Goal: Task Accomplishment & Management: Manage account settings

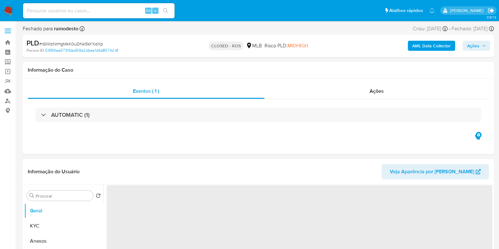
click at [491, 11] on icon "Sair" at bounding box center [491, 10] width 6 height 5
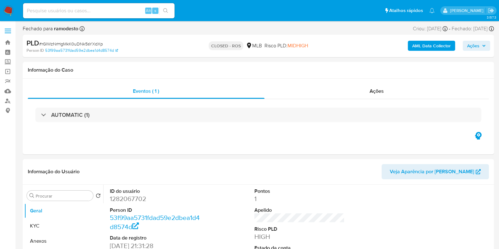
select select "10"
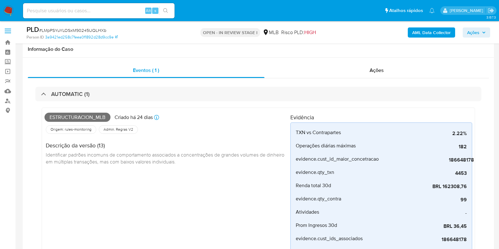
select select "10"
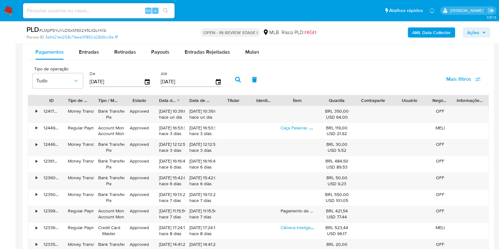
scroll to position [896, 0]
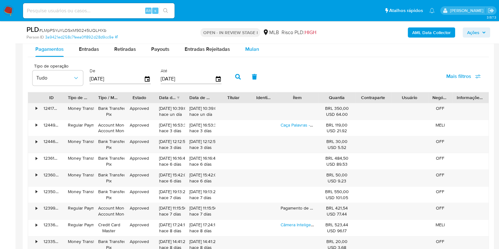
click at [245, 52] on span "Mulan" at bounding box center [252, 48] width 14 height 7
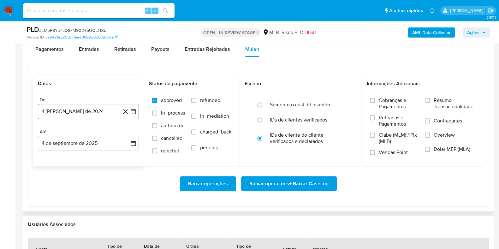
click at [72, 112] on button "4 [PERSON_NAME] de 2024" at bounding box center [88, 111] width 101 height 15
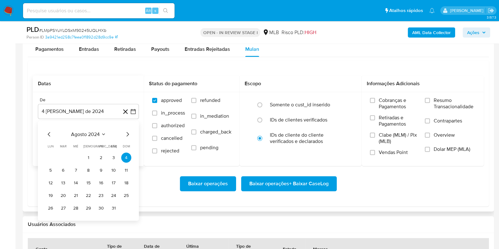
click at [87, 134] on span "agosto 2024" at bounding box center [85, 134] width 29 height 6
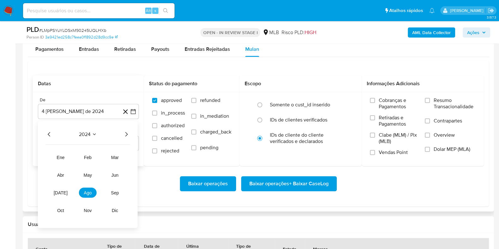
click at [127, 134] on icon "Año siguiente" at bounding box center [126, 134] width 3 height 4
click at [62, 191] on span "jul" at bounding box center [61, 192] width 14 height 5
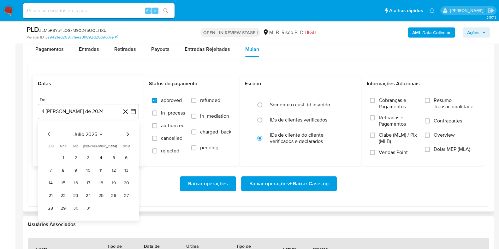
click at [64, 151] on table "lun lunes mar martes mié miércoles jue jueves vie viernes sáb sábado dom doming…" at bounding box center [88, 178] width 86 height 69
click at [63, 152] on button "1" at bounding box center [63, 157] width 10 height 10
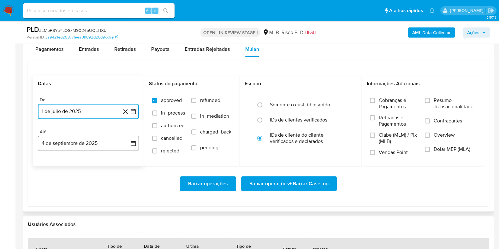
click at [71, 143] on button "4 de septiembre de 2025" at bounding box center [88, 143] width 101 height 15
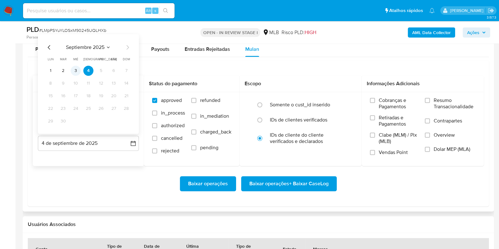
click at [76, 70] on button "3" at bounding box center [76, 71] width 10 height 10
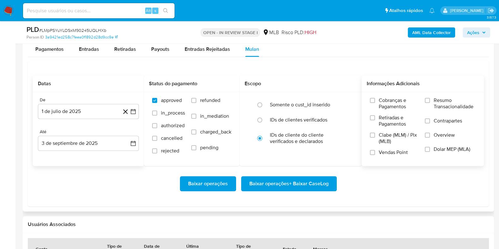
click at [433, 106] on label "Resumo Transacionalidade" at bounding box center [450, 107] width 51 height 21
click at [430, 103] on input "Resumo Transacionalidade" at bounding box center [427, 100] width 5 height 5
click at [300, 183] on span "Baixar operações + Baixar CaseLog" at bounding box center [288, 184] width 79 height 14
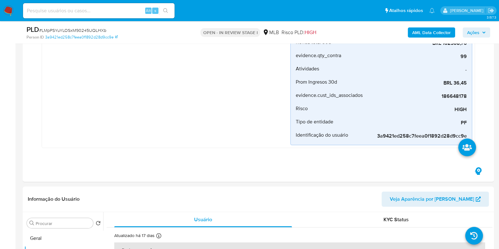
scroll to position [0, 0]
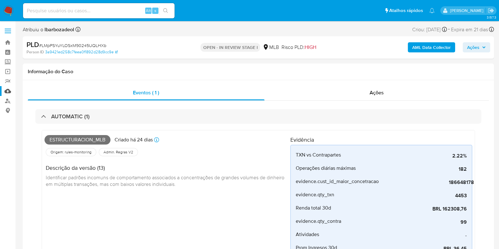
click at [8, 91] on link "Mulan" at bounding box center [37, 91] width 75 height 10
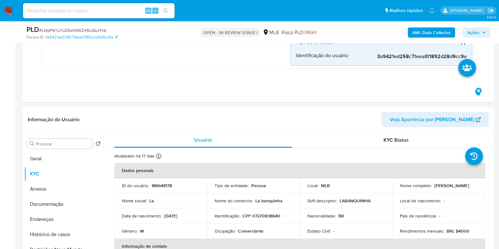
scroll to position [276, 0]
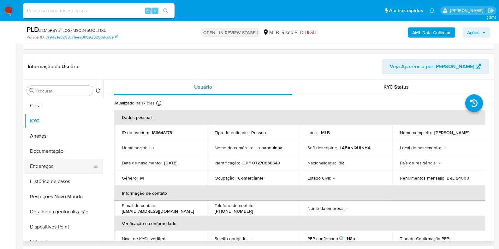
click at [69, 168] on button "Endereços" at bounding box center [61, 166] width 74 height 15
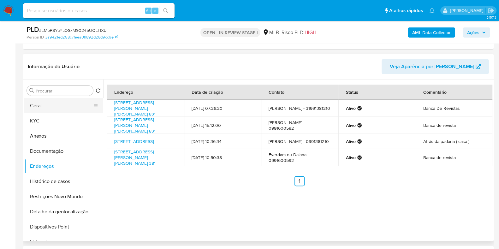
drag, startPoint x: 35, startPoint y: 108, endPoint x: 65, endPoint y: 102, distance: 30.3
click at [35, 108] on button "Geral" at bounding box center [61, 105] width 74 height 15
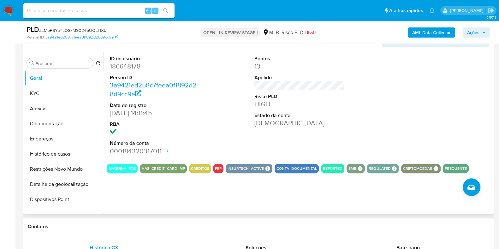
scroll to position [315, 0]
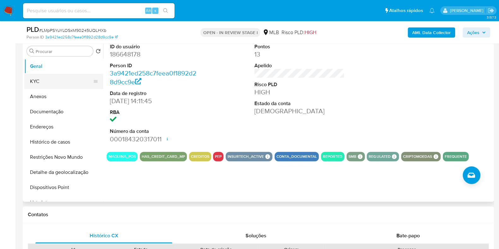
click at [58, 85] on button "KYC" at bounding box center [61, 81] width 74 height 15
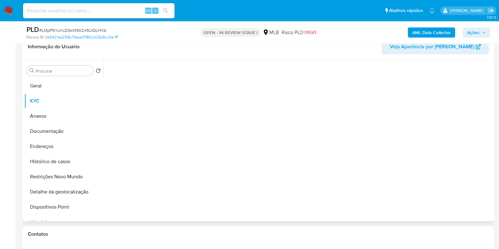
scroll to position [276, 0]
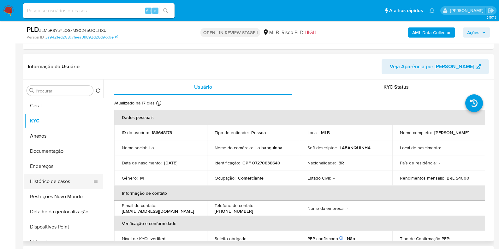
click at [78, 180] on button "Histórico de casos" at bounding box center [61, 181] width 74 height 15
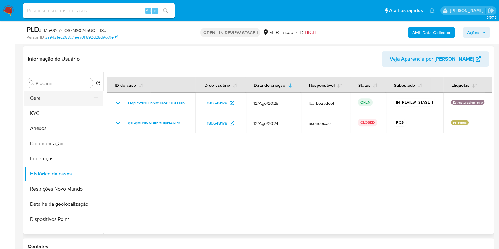
click at [50, 96] on button "Geral" at bounding box center [61, 98] width 74 height 15
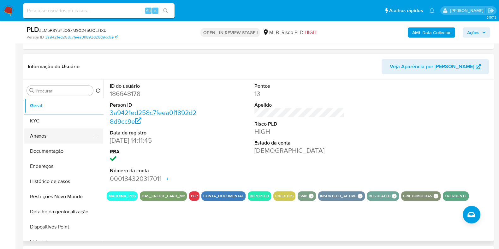
click at [71, 123] on button "KYC" at bounding box center [63, 120] width 79 height 15
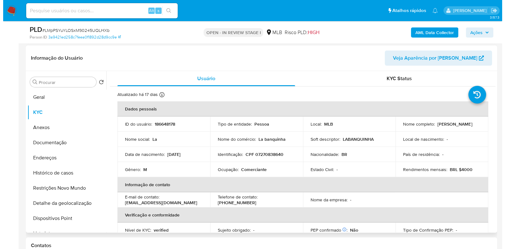
scroll to position [285, 0]
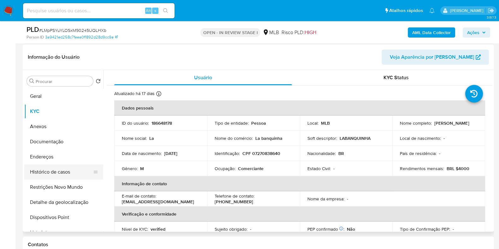
click at [54, 168] on button "Histórico de casos" at bounding box center [61, 171] width 74 height 15
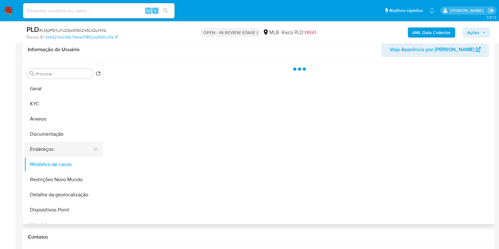
click at [62, 156] on button "Endereços" at bounding box center [61, 149] width 74 height 15
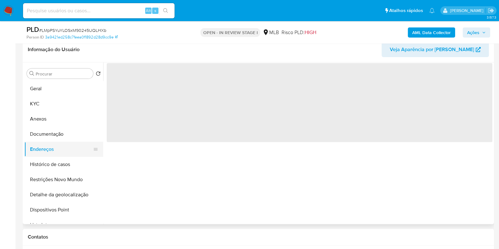
click at [64, 150] on button "Endereços" at bounding box center [61, 149] width 74 height 15
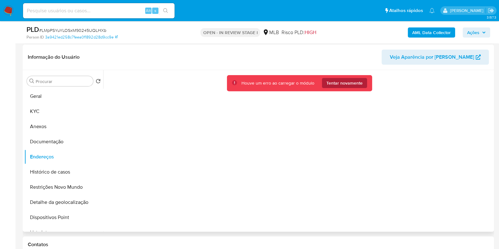
click at [344, 84] on span "Tentar novamente" at bounding box center [344, 83] width 36 height 10
click at [348, 84] on span "Tentar novamente" at bounding box center [344, 83] width 36 height 10
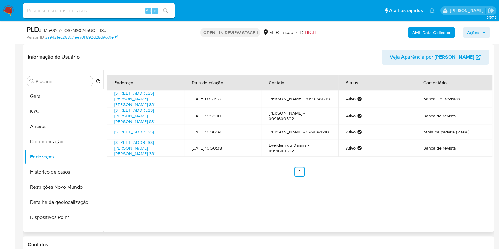
click at [348, 84] on th "Status" at bounding box center [376, 82] width 77 height 15
click at [54, 204] on button "Detalhe da geolocalização" at bounding box center [61, 202] width 74 height 15
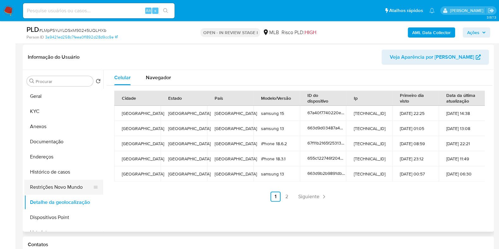
click at [72, 186] on button "Restrições Novo Mundo" at bounding box center [61, 187] width 74 height 15
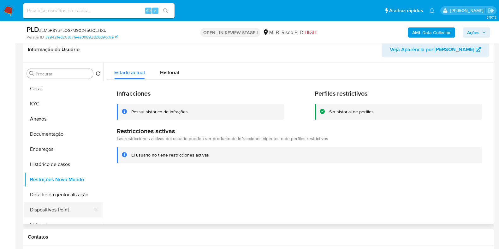
click at [80, 206] on button "Dispositivos Point" at bounding box center [61, 209] width 74 height 15
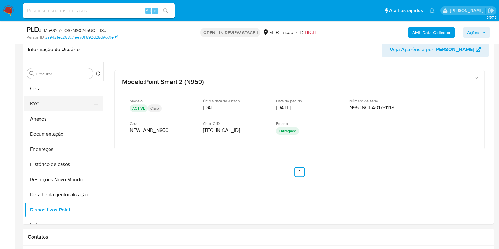
click at [66, 99] on button "KYC" at bounding box center [61, 103] width 74 height 15
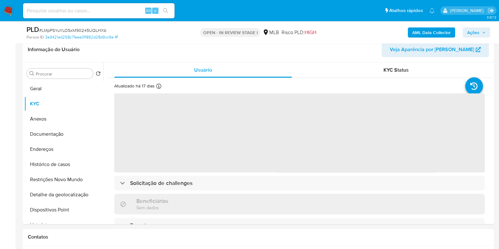
drag, startPoint x: 492, startPoint y: 33, endPoint x: 483, endPoint y: 33, distance: 9.2
click at [492, 33] on div "PLD # LMpPSYuYLOSxM90245UQLHXb Person ID 3a9421ed258c7feea0f1892d28d9cc9e OPEN …" at bounding box center [258, 32] width 471 height 22
drag, startPoint x: 483, startPoint y: 33, endPoint x: 449, endPoint y: 37, distance: 34.9
click at [483, 33] on icon "button" at bounding box center [484, 33] width 4 height 4
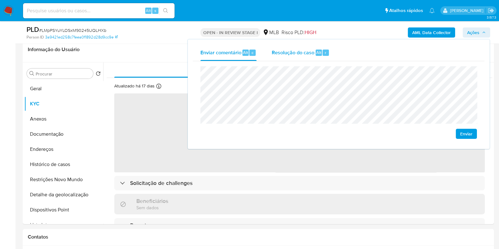
click at [324, 56] on div "Resolução do caso Alt r" at bounding box center [301, 53] width 58 height 16
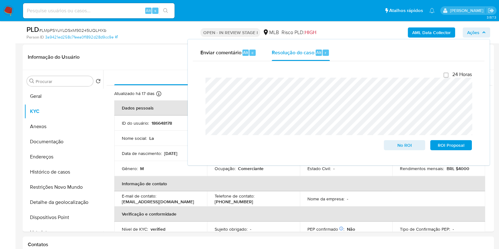
click at [432, 22] on div "PLD # LMpPSYuYLOSxM90245UQLHXb Person ID 3a9421ed258c7feea0f1892d28d9cc9e OPEN …" at bounding box center [258, 32] width 471 height 22
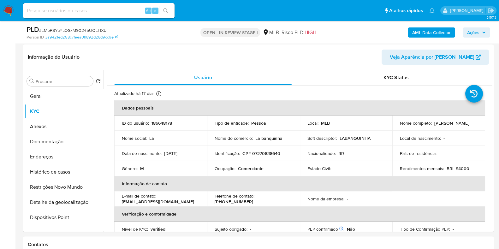
click at [428, 33] on b "AML Data Collector" at bounding box center [431, 32] width 39 height 10
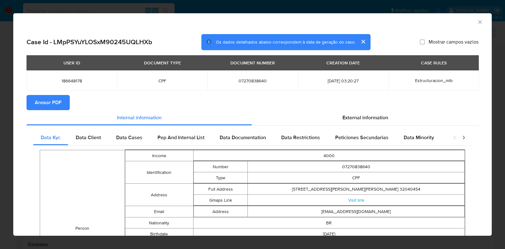
click at [61, 105] on span "Anexar PDF" at bounding box center [48, 103] width 27 height 14
click at [477, 20] on icon "Fechar a janela" at bounding box center [480, 22] width 6 height 6
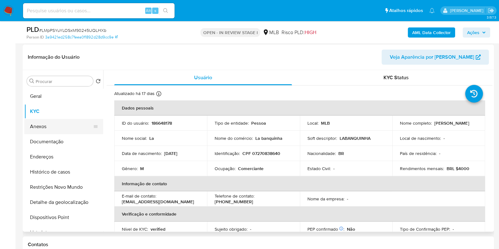
click at [50, 128] on button "Anexos" at bounding box center [61, 126] width 74 height 15
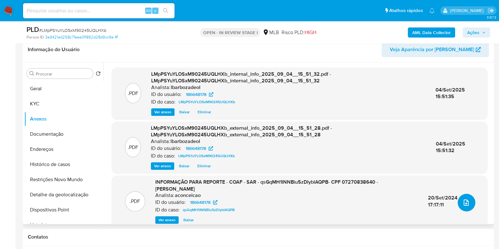
click at [466, 203] on icon "upload-file" at bounding box center [466, 203] width 8 height 8
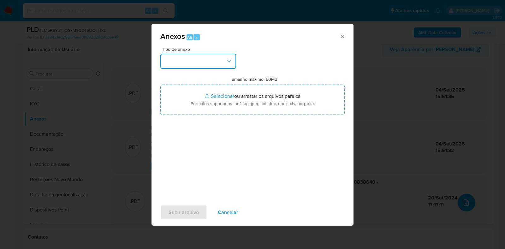
drag, startPoint x: 213, startPoint y: 60, endPoint x: 213, endPoint y: 65, distance: 5.4
click at [213, 60] on button "button" at bounding box center [198, 61] width 76 height 15
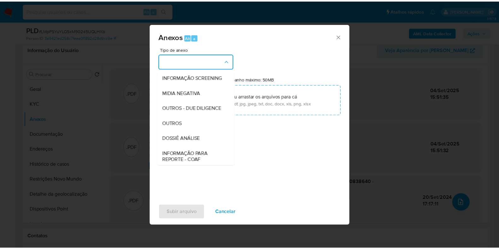
scroll to position [97, 0]
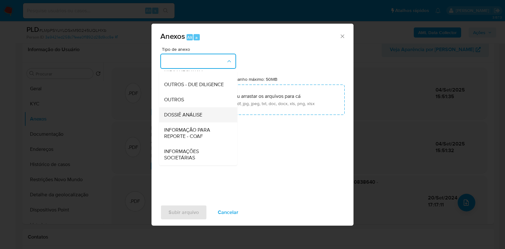
click at [197, 118] on span "DOSSIÊ ANÁLISE" at bounding box center [183, 115] width 38 height 6
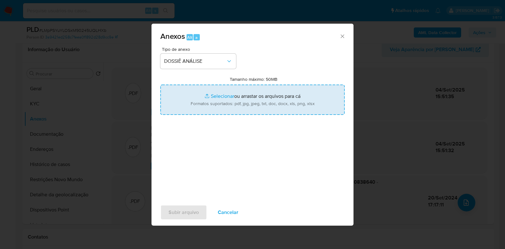
click at [204, 103] on input "Tamanho máximo: 50MB Selecionar arquivos" at bounding box center [252, 100] width 184 height 30
type input "C:\fakepath\2° SAR - XXXX - CPF 07270838640 - EVERDAM ROCHA SILVA.pdf"
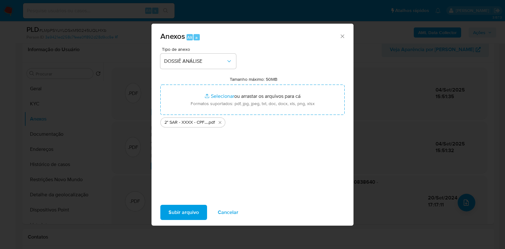
click at [189, 216] on span "Subir arquivo" at bounding box center [184, 212] width 30 height 14
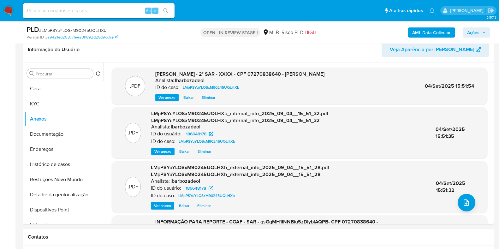
click at [473, 32] on span "Ações" at bounding box center [473, 32] width 12 height 10
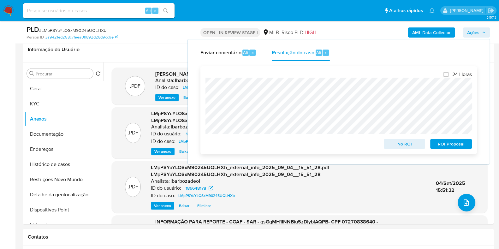
click at [446, 146] on span "ROI Proposal" at bounding box center [451, 144] width 33 height 9
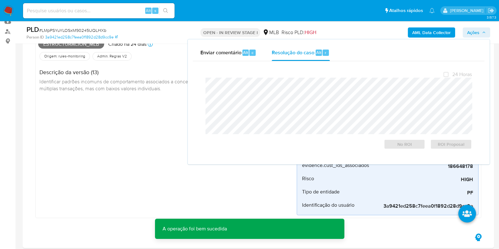
scroll to position [0, 0]
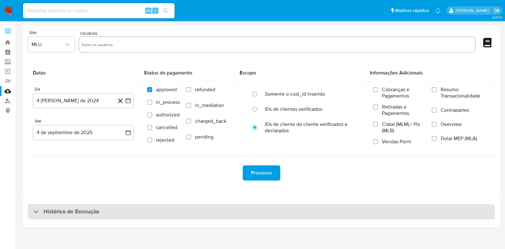
click at [169, 217] on div "Histórico de Execução" at bounding box center [261, 211] width 467 height 15
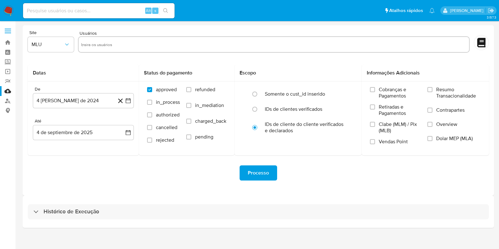
select select "10"
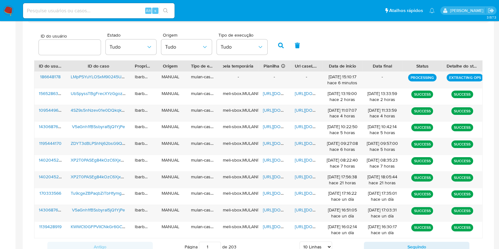
scroll to position [220, 0]
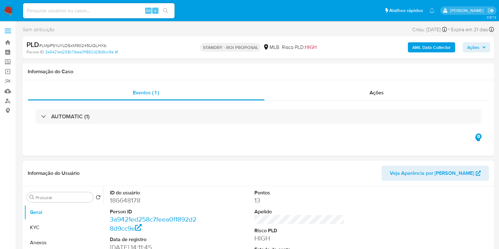
select select "10"
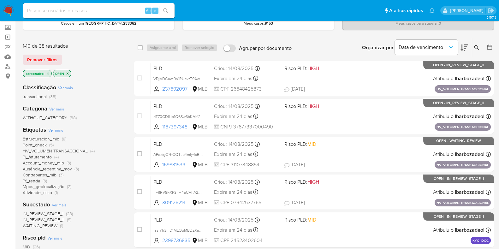
scroll to position [79, 0]
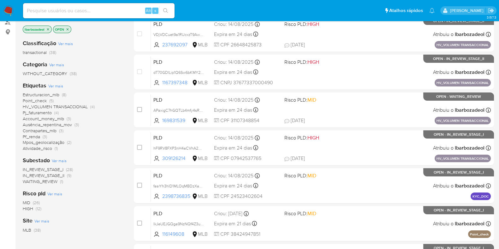
click at [36, 211] on div "Classificação Ver mais transactional (38) Categoria Ver mais WITHOUT_CATEGORY (…" at bounding box center [73, 141] width 101 height 215
click at [37, 209] on span "(12)" at bounding box center [39, 208] width 6 height 6
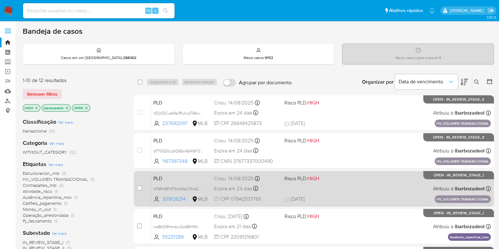
click at [330, 192] on div "PLD hF9RV8FXP3nH4aCVhA2wpaCN 309126214 MLB Risco PLD: HIGH Criou: 14/08/2025 Cr…" at bounding box center [321, 189] width 340 height 32
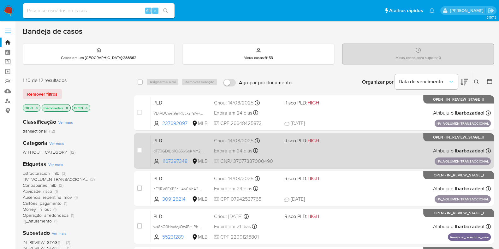
click at [305, 156] on div "PLD dT70GDlLip1Q6Sw6bKMY2nrA 1167397348 MLB Risco PLD: HIGH Criou: 14/08/2025 C…" at bounding box center [321, 151] width 340 height 32
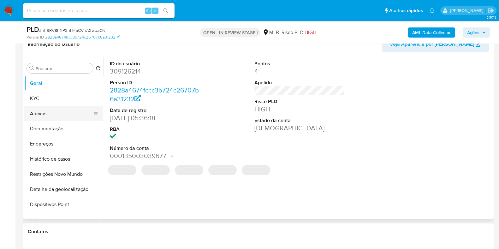
scroll to position [118, 0]
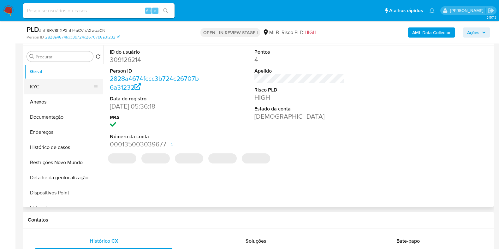
select select "10"
click at [61, 86] on button "KYC" at bounding box center [61, 86] width 74 height 15
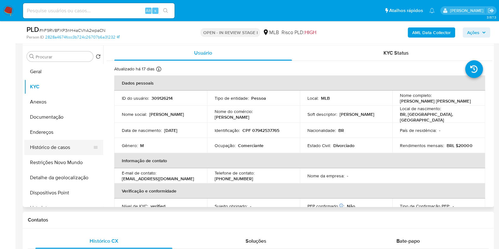
click at [74, 146] on button "Histórico de casos" at bounding box center [61, 147] width 74 height 15
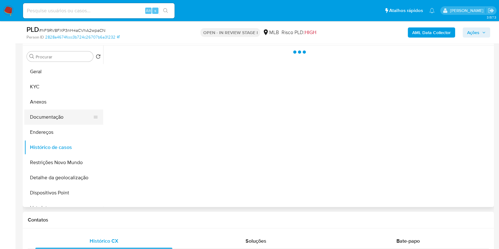
click at [65, 119] on button "Documentação" at bounding box center [61, 117] width 74 height 15
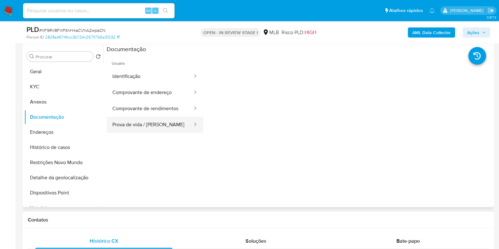
click at [151, 128] on button "Prova de vida / [PERSON_NAME]" at bounding box center [150, 125] width 86 height 16
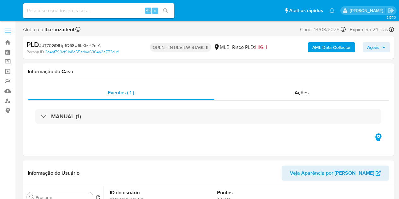
select select "10"
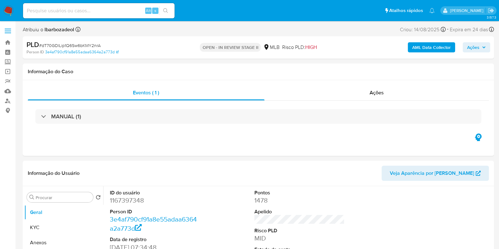
scroll to position [79, 0]
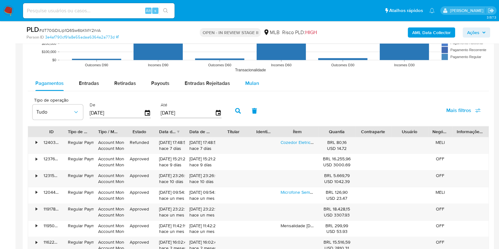
click at [260, 87] on button "Mulan" at bounding box center [252, 83] width 29 height 15
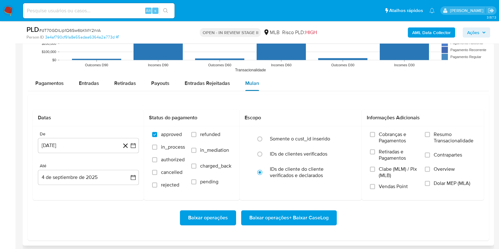
scroll to position [710, 0]
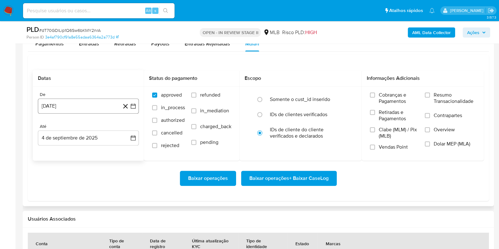
click at [84, 104] on button "4 de agosto de 2024" at bounding box center [88, 105] width 101 height 15
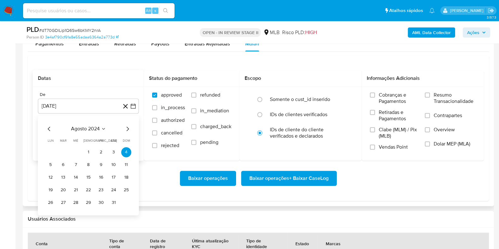
click at [85, 128] on span "agosto 2024" at bounding box center [85, 129] width 29 height 6
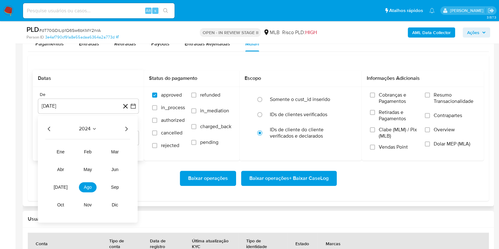
click at [127, 128] on icon "Año siguiente" at bounding box center [126, 129] width 3 height 4
click at [65, 188] on button "[DATE]" at bounding box center [61, 187] width 18 height 10
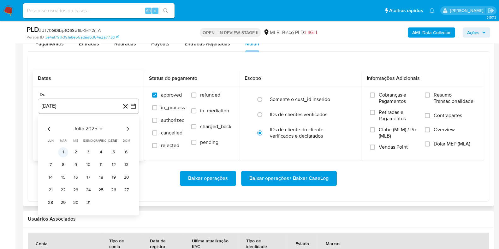
click at [63, 152] on button "1" at bounding box center [63, 152] width 10 height 10
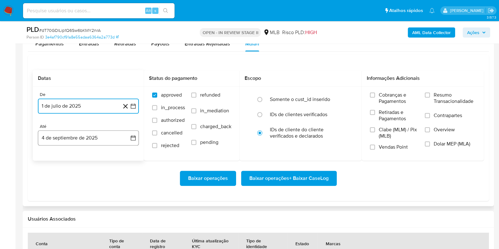
click at [74, 140] on button "4 de septiembre de 2025" at bounding box center [88, 137] width 101 height 15
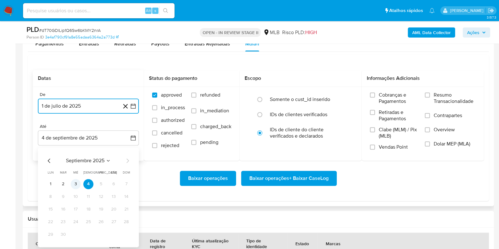
click at [74, 181] on button "3" at bounding box center [76, 184] width 10 height 10
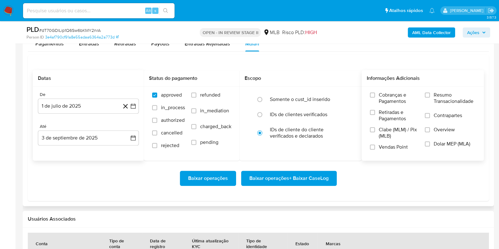
click at [399, 97] on label "Resumo Transacionalidade" at bounding box center [450, 102] width 51 height 21
click at [399, 97] on input "Resumo Transacionalidade" at bounding box center [427, 94] width 5 height 5
click at [320, 177] on span "Baixar operações + Baixar CaseLog" at bounding box center [288, 178] width 79 height 14
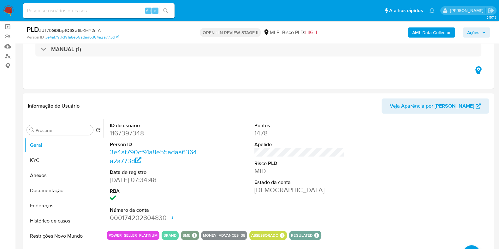
scroll to position [0, 0]
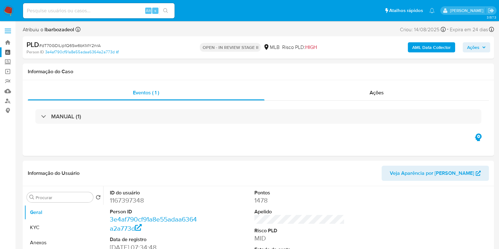
click at [9, 51] on link "Painel" at bounding box center [37, 52] width 75 height 10
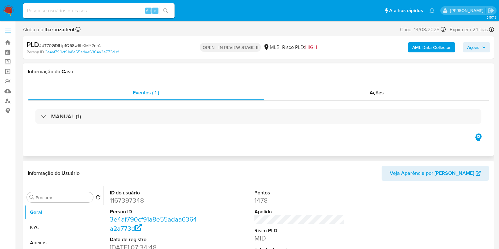
click at [178, 108] on div "MANUAL (1)" at bounding box center [258, 117] width 461 height 32
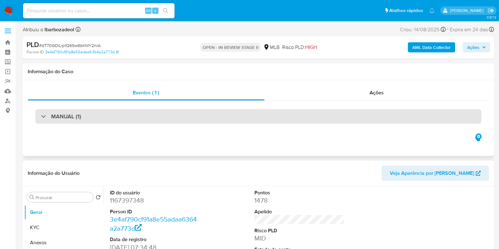
click at [176, 116] on div "MANUAL (1)" at bounding box center [258, 116] width 446 height 15
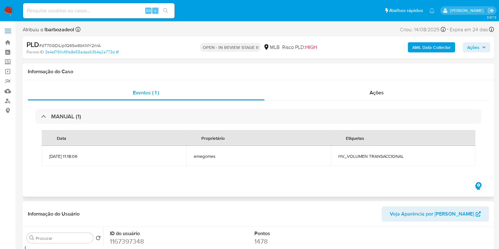
click at [368, 157] on span "HV_VOLUMEN TRANSACCIONAL" at bounding box center [402, 156] width 129 height 6
copy div "HV_VOLUMEN TRANSACCIONAL"
click at [399, 48] on span "Ações" at bounding box center [473, 47] width 12 height 10
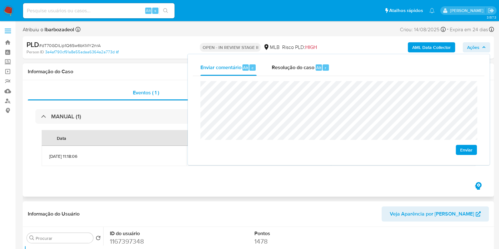
click at [142, 68] on h1 "Informação do Caso" at bounding box center [258, 71] width 461 height 6
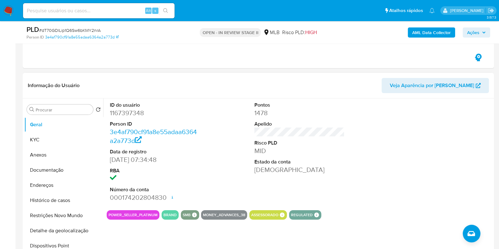
scroll to position [118, 0]
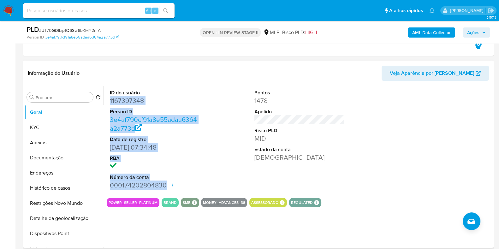
drag, startPoint x: 109, startPoint y: 98, endPoint x: 167, endPoint y: 185, distance: 104.9
click at [167, 185] on div "ID do usuário 1167397348 Person ID 3e4af790cf91a8e55adaa6364a2a773d Data de reg…" at bounding box center [155, 139] width 97 height 107
copy dl "1167397348 Person ID 3e4af790cf91a8e55adaa6364a2a773d Data de registro 26/07/20…"
click at [399, 29] on span "Ações" at bounding box center [473, 32] width 12 height 10
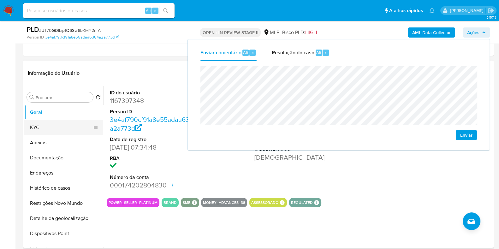
click at [86, 125] on button "KYC" at bounding box center [61, 127] width 74 height 15
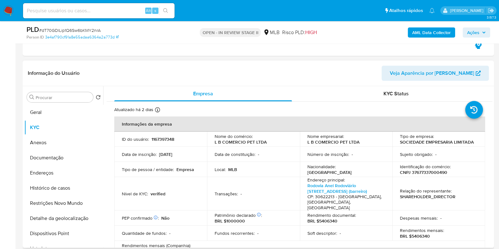
click at [399, 172] on p "CNPJ 37677337000490" at bounding box center [423, 173] width 47 height 6
copy p "37677337000490"
click at [399, 34] on span "Ações" at bounding box center [476, 32] width 19 height 9
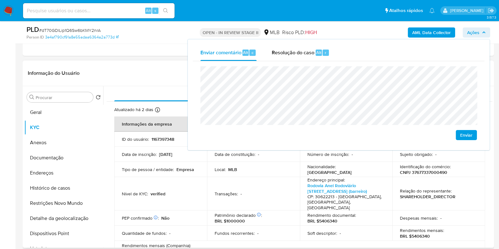
click at [235, 169] on p "MLB" at bounding box center [232, 170] width 9 height 6
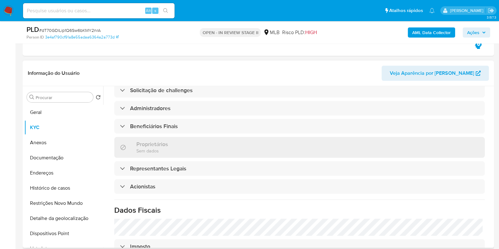
scroll to position [315, 0]
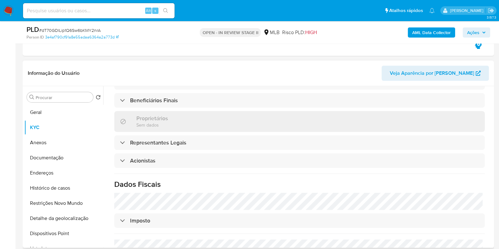
click at [254, 140] on div "Informações da empresa ID do usuário : 1167397348 Nome do comércio : L B COMERC…" at bounding box center [299, 59] width 371 height 516
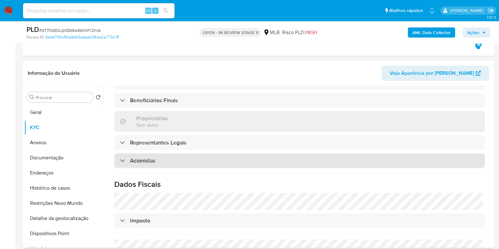
click at [249, 153] on div "Acionistas" at bounding box center [299, 160] width 371 height 15
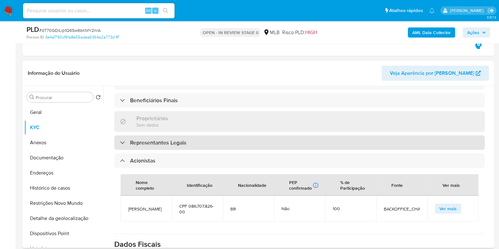
click at [251, 135] on div "Representantes Legais" at bounding box center [299, 142] width 371 height 15
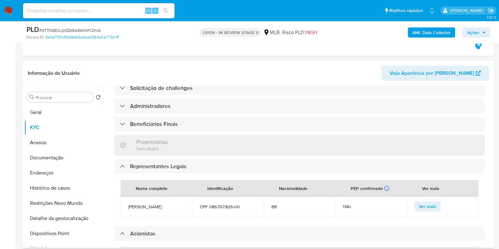
scroll to position [276, 0]
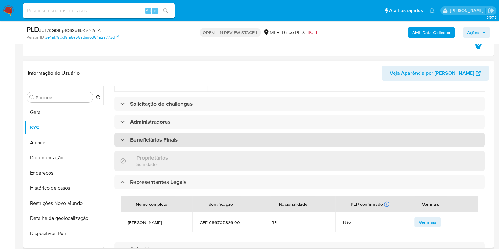
click at [235, 133] on div "Beneficiários Finais" at bounding box center [299, 140] width 371 height 15
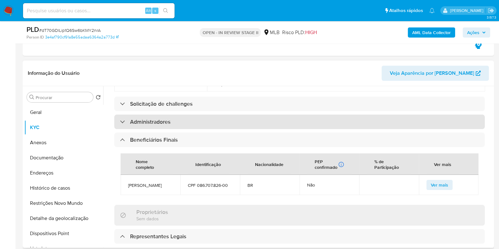
click at [223, 115] on div "Administradores" at bounding box center [299, 122] width 371 height 15
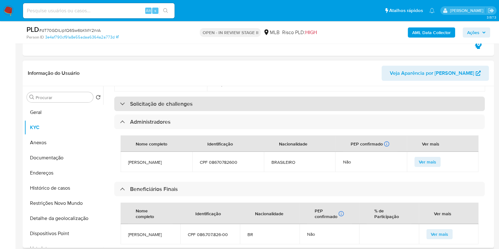
click at [221, 97] on div "Solicitação de challenges" at bounding box center [299, 104] width 371 height 15
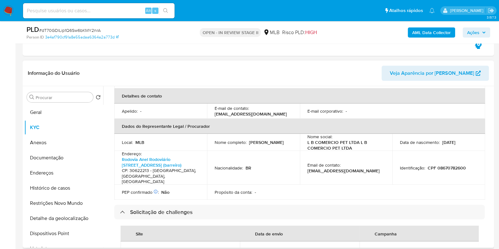
scroll to position [158, 0]
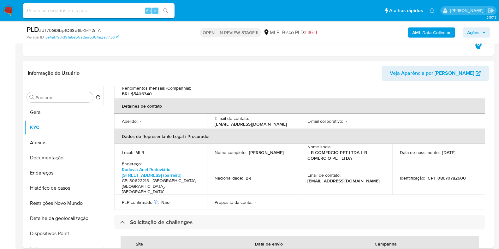
click at [399, 175] on p "CPF 08670782600" at bounding box center [447, 178] width 38 height 6
copy p "08670782600"
drag, startPoint x: 472, startPoint y: 32, endPoint x: 463, endPoint y: 35, distance: 10.1
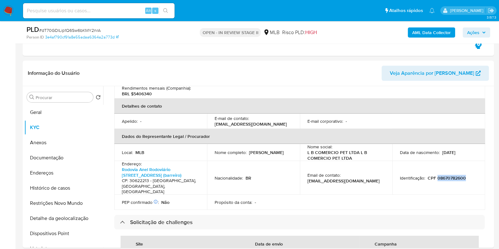
click at [399, 32] on span "Ações" at bounding box center [473, 32] width 12 height 10
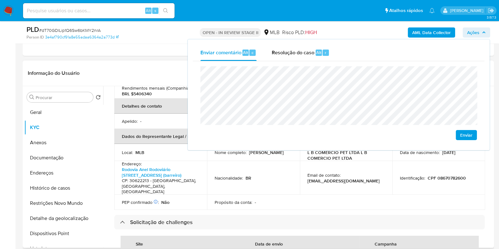
click at [159, 77] on header "Informação do Usuário Veja Aparência por Pessoa" at bounding box center [258, 73] width 461 height 15
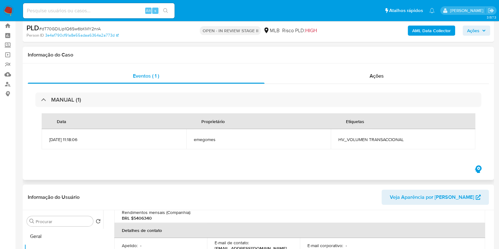
scroll to position [0, 0]
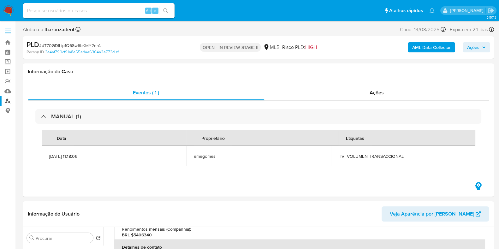
click at [8, 100] on link "Localizador de pessoas" at bounding box center [37, 101] width 75 height 10
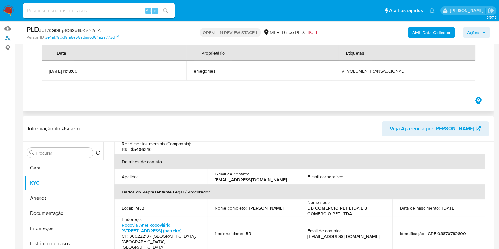
scroll to position [158, 0]
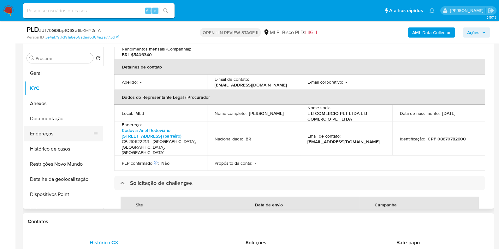
click at [56, 138] on button "Endereços" at bounding box center [61, 133] width 74 height 15
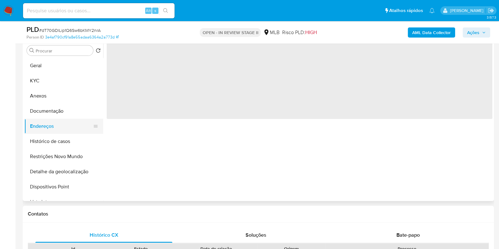
scroll to position [0, 0]
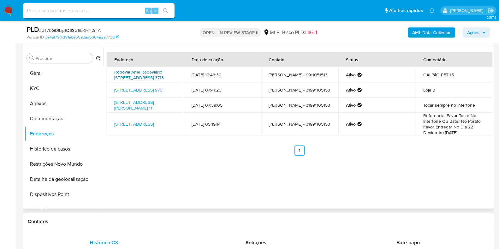
click at [129, 75] on link "Rodovia Anel Rodoviário Celso Mello Azevedo 3713, Belo Horizonte, Minas Gerais,…" at bounding box center [139, 75] width 50 height 12
click at [129, 93] on link "Rua Desembargador Barcelos 970, Belo Horizonte, Minas Gerais, 30421124, Brasil …" at bounding box center [138, 90] width 48 height 6
click at [129, 111] on link "Rua Capitão José Carlos Vaz De Melo 11, Belo Horizonte, Minas Gerais, 30421157,…" at bounding box center [133, 105] width 39 height 12
click at [128, 127] on link "Rua Jacarandás 26, Contagem, Minas Gerais, 32310340, Brasil 26" at bounding box center [133, 124] width 39 height 6
click at [67, 118] on button "Documentação" at bounding box center [61, 118] width 74 height 15
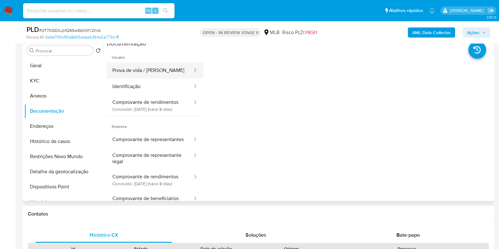
click at [163, 68] on button "Prova de vida / Selfie" at bounding box center [150, 70] width 86 height 16
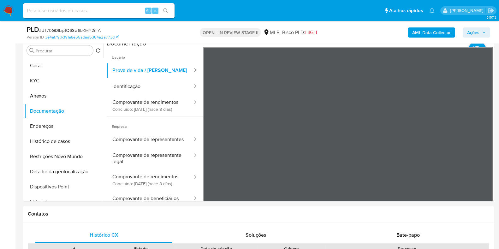
drag, startPoint x: 473, startPoint y: 27, endPoint x: 462, endPoint y: 34, distance: 13.3
click at [399, 28] on span "Ações" at bounding box center [473, 32] width 12 height 10
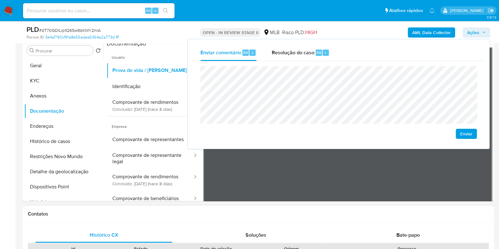
drag, startPoint x: 201, startPoint y: 219, endPoint x: 210, endPoint y: 210, distance: 13.2
click at [201, 199] on div "Contatos" at bounding box center [258, 214] width 471 height 17
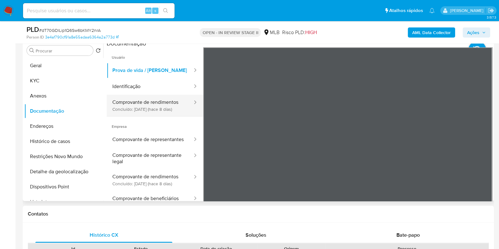
click at [158, 108] on button "Comprovante de rendimentos Concluído: 27/08/2025 (hace 8 días)" at bounding box center [150, 105] width 86 height 21
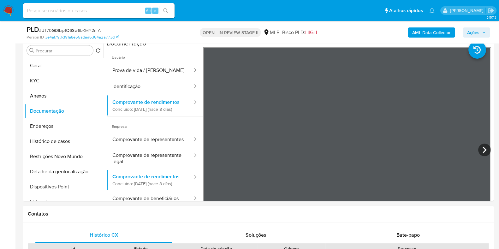
scroll to position [132, 0]
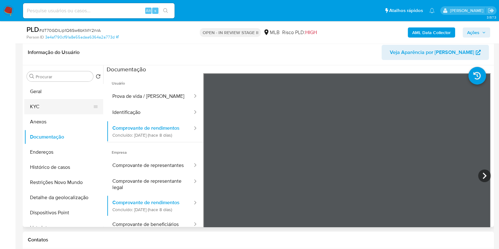
click at [70, 114] on button "KYC" at bounding box center [61, 106] width 74 height 15
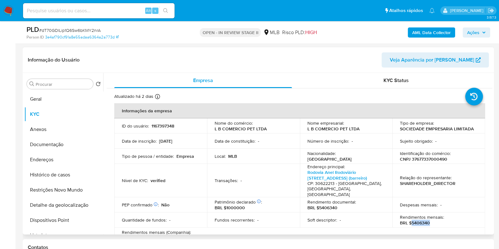
drag, startPoint x: 409, startPoint y: 218, endPoint x: 429, endPoint y: 217, distance: 19.6
click at [399, 199] on div "Rendimentos mensais : BRL $5406340" at bounding box center [439, 219] width 78 height 11
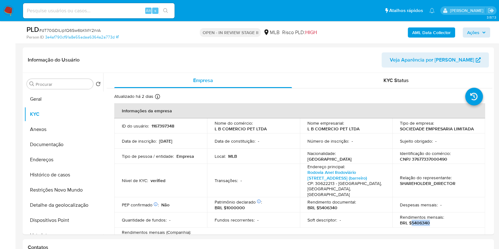
copy p "5406340"
click at [399, 31] on icon "button" at bounding box center [484, 33] width 4 height 4
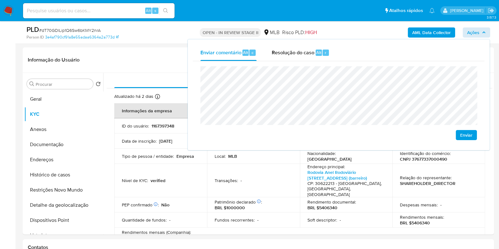
click at [0, 0] on lt-span "compos t o" at bounding box center [0, 0] width 0 height 0
click at [0, 0] on lt-span "econômica" at bounding box center [0, 0] width 0 height 0
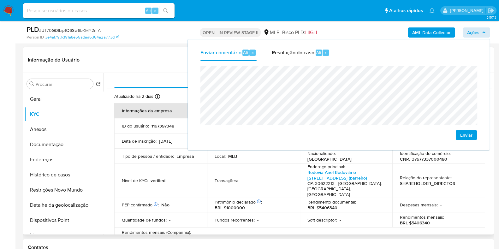
click at [257, 164] on td "Transações : -" at bounding box center [253, 181] width 93 height 34
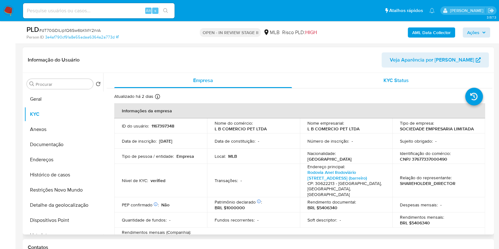
click at [345, 79] on div "KYC Status" at bounding box center [396, 80] width 178 height 15
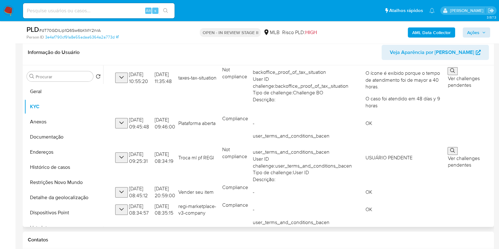
scroll to position [236, 0]
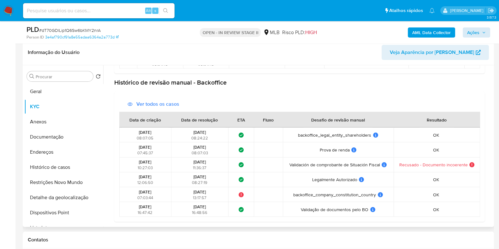
drag, startPoint x: 41, startPoint y: 87, endPoint x: 60, endPoint y: 61, distance: 32.1
click at [41, 87] on button "Geral" at bounding box center [63, 91] width 79 height 15
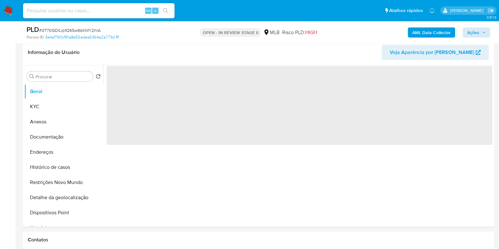
scroll to position [0, 0]
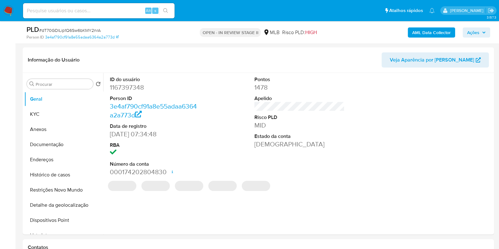
click at [399, 31] on span "Ações" at bounding box center [473, 32] width 12 height 10
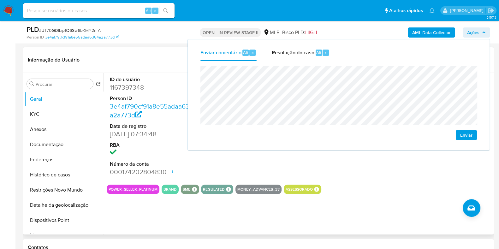
drag, startPoint x: 155, startPoint y: 166, endPoint x: 158, endPoint y: 166, distance: 3.2
click at [155, 166] on dt "Número da conta" at bounding box center [155, 164] width 90 height 7
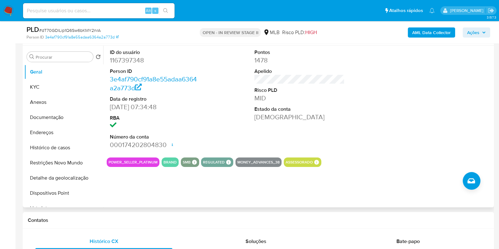
scroll to position [171, 0]
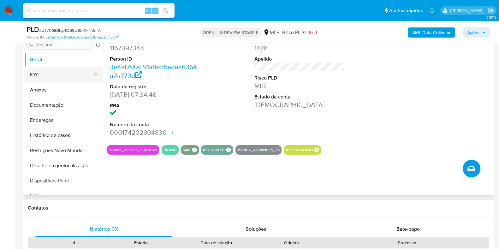
click at [65, 75] on button "KYC" at bounding box center [61, 74] width 74 height 15
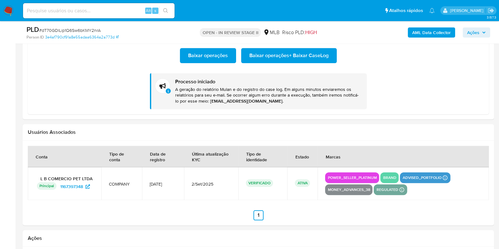
scroll to position [723, 0]
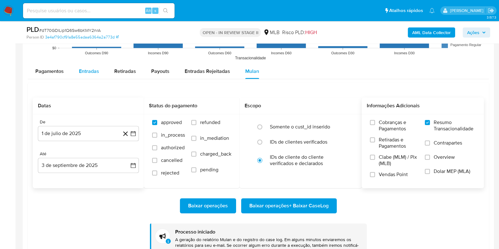
click at [94, 70] on span "Entradas" at bounding box center [89, 71] width 20 height 7
select select "10"
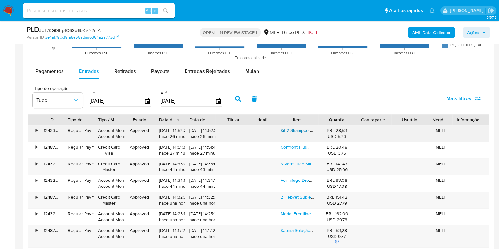
click at [301, 132] on link "Kit 2 Shampoo Clorexidina World Para Cães Cachorro Gato Pele Fragrância Antissé…" at bounding box center [366, 130] width 171 height 6
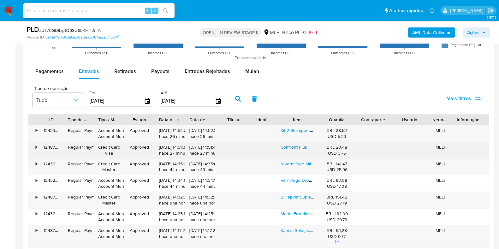
click at [297, 144] on link "Confront Plus Antipulgas Carrapatos Fipronil Cães De 10a20kg" at bounding box center [342, 147] width 122 height 6
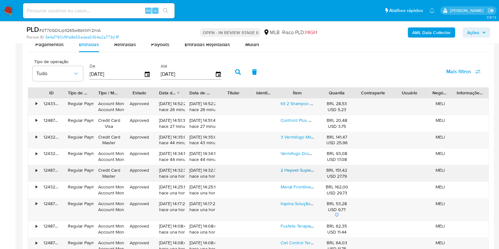
scroll to position [763, 0]
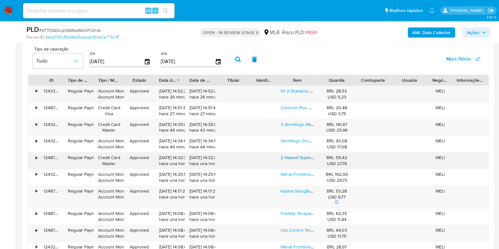
click at [305, 157] on link "2 Hepvet Suplemento Hepatite Cães Gatos 30 Comprimido Vetnil" at bounding box center [344, 157] width 127 height 6
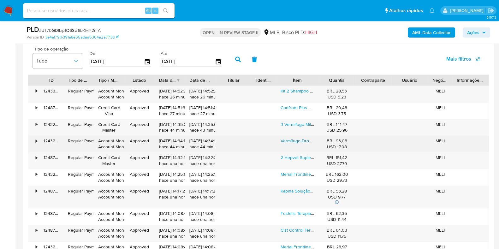
click at [297, 139] on link "Vermífugo Drontal Plus Gatos Até 4kg - 4 Comprimidos Elanco" at bounding box center [341, 141] width 121 height 6
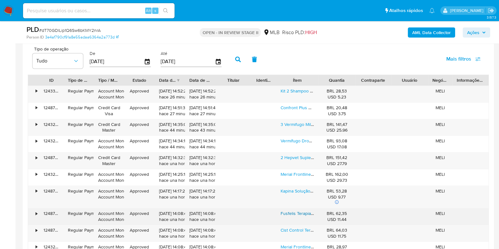
click at [293, 199] on link "Fusfelis Terapia P/ Síndrome Urológica Homeopet 30ml Gatos" at bounding box center [341, 213] width 121 height 6
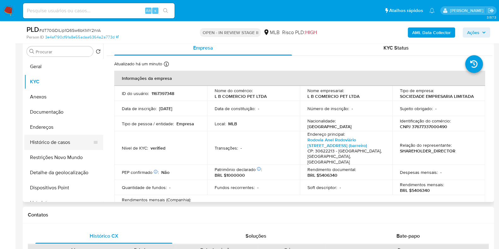
click at [73, 147] on button "Histórico de casos" at bounding box center [61, 142] width 74 height 15
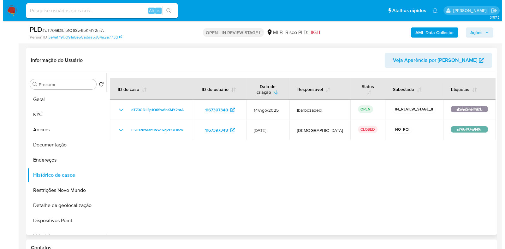
scroll to position [124, 0]
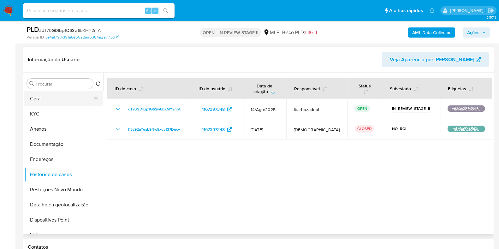
click at [60, 99] on button "Geral" at bounding box center [61, 98] width 74 height 15
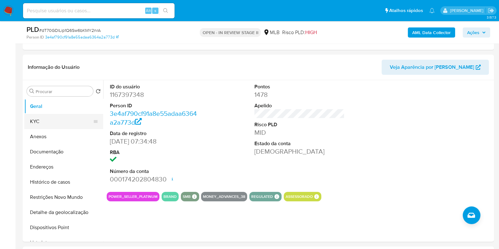
click at [42, 114] on button "KYC" at bounding box center [61, 121] width 74 height 15
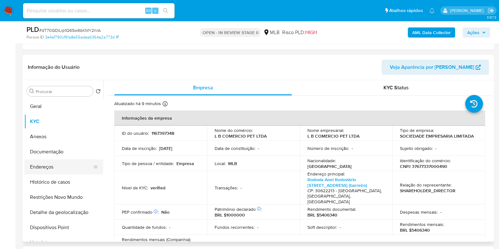
click at [53, 164] on button "Endereços" at bounding box center [61, 166] width 74 height 15
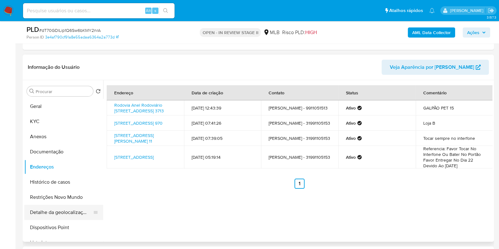
click at [49, 199] on button "Detalhe da geolocalização" at bounding box center [61, 212] width 74 height 15
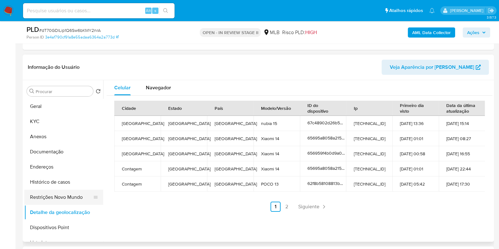
click at [68, 199] on button "Restrições Novo Mundo" at bounding box center [61, 197] width 74 height 15
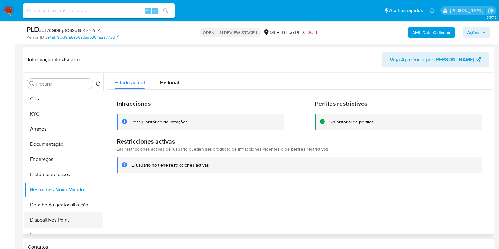
click at [74, 199] on button "Dispositivos Point" at bounding box center [61, 219] width 74 height 15
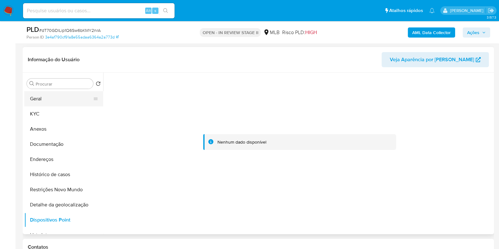
click at [55, 105] on button "Geral" at bounding box center [61, 98] width 74 height 15
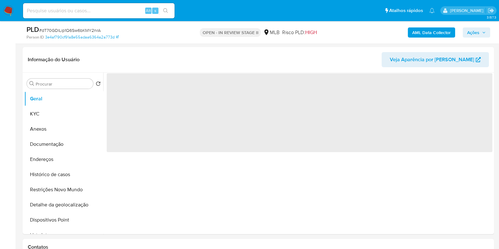
click at [399, 28] on span "Ações" at bounding box center [476, 32] width 19 height 9
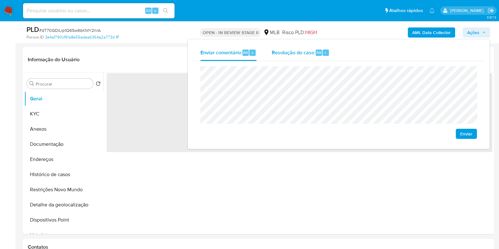
click at [327, 50] on div "r" at bounding box center [326, 53] width 6 height 6
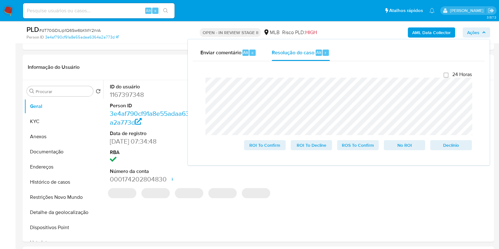
click at [346, 32] on div "AML Data Collector Ações Enviar comentário Alt c Resolução do caso Alt r Fecham…" at bounding box center [413, 32] width 153 height 15
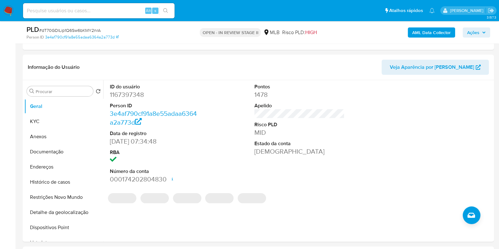
click at [399, 29] on b "AML Data Collector" at bounding box center [431, 32] width 39 height 10
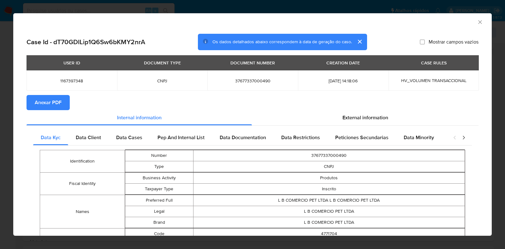
click at [38, 100] on span "Anexar PDF" at bounding box center [48, 103] width 27 height 14
click at [399, 21] on icon "Fechar a janela" at bounding box center [480, 22] width 6 height 6
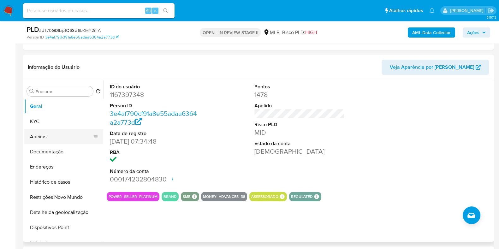
click at [46, 133] on button "Anexos" at bounding box center [61, 136] width 74 height 15
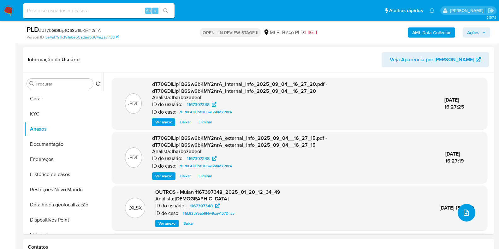
click at [399, 199] on icon "upload-file" at bounding box center [466, 213] width 5 height 6
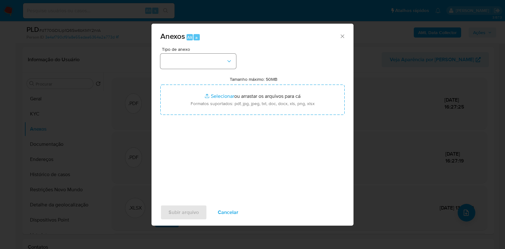
drag, startPoint x: 205, startPoint y: 43, endPoint x: 202, endPoint y: 59, distance: 15.8
click at [203, 53] on div "Anexos Alt a Tipo de anexo Tamanho máximo: 50MB Selecionar arquivos Selecionar …" at bounding box center [253, 125] width 202 height 202
click at [199, 66] on button "button" at bounding box center [198, 61] width 76 height 15
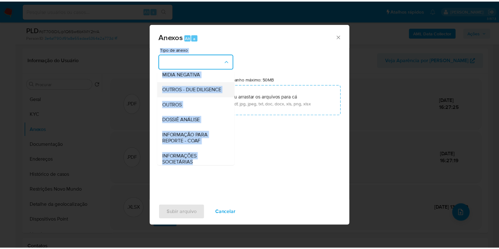
scroll to position [97, 0]
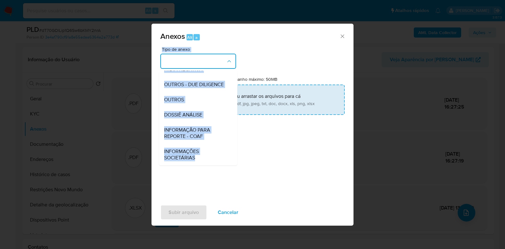
click at [192, 116] on span "DOSSIÊ ANÁLISE" at bounding box center [183, 115] width 38 height 6
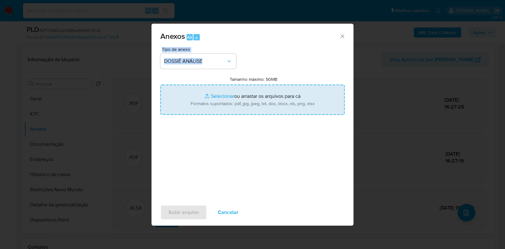
click at [202, 102] on input "Tamanho máximo: 50MB Selecionar arquivos" at bounding box center [252, 100] width 184 height 30
type input "C:\fakepath\XXXX - CNPJ 37677337000490 - L B COMERCIO PET LTDA.pdf"
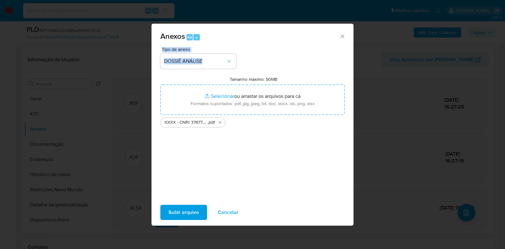
click at [182, 199] on span "Subir arquivo" at bounding box center [184, 212] width 30 height 14
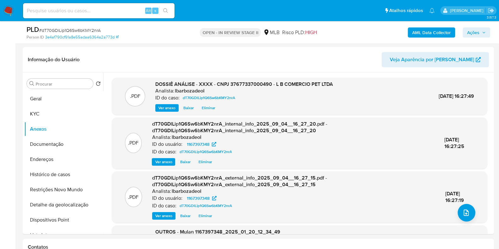
click at [399, 31] on icon "button" at bounding box center [484, 33] width 4 height 4
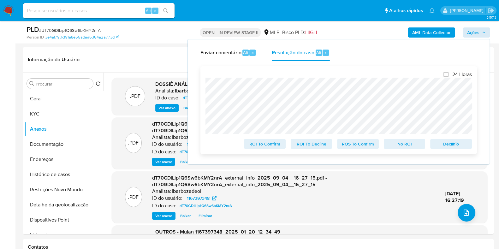
click at [395, 142] on span "No ROI" at bounding box center [404, 144] width 33 height 9
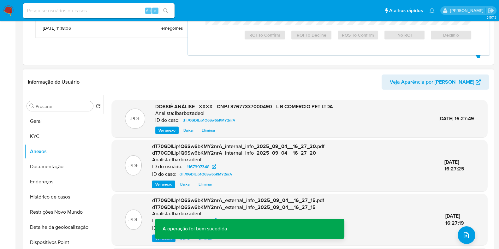
scroll to position [0, 0]
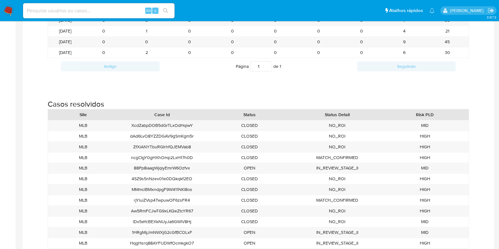
scroll to position [710, 0]
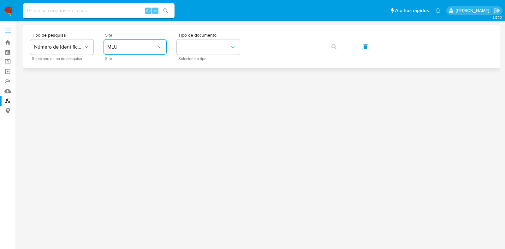
drag, startPoint x: 134, startPoint y: 48, endPoint x: 140, endPoint y: 54, distance: 9.2
click at [133, 48] on span "MLU" at bounding box center [131, 47] width 49 height 6
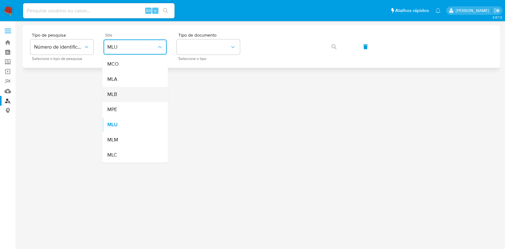
click at [144, 95] on div "MLB" at bounding box center [133, 94] width 52 height 15
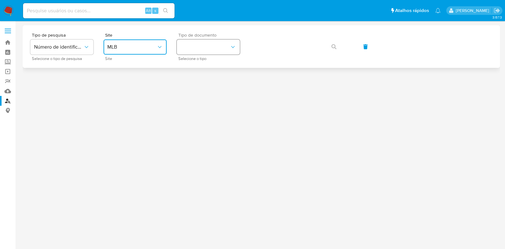
click at [205, 40] on button "identificationType" at bounding box center [208, 46] width 63 height 15
click at [200, 86] on div "CPF CPF" at bounding box center [207, 88] width 52 height 21
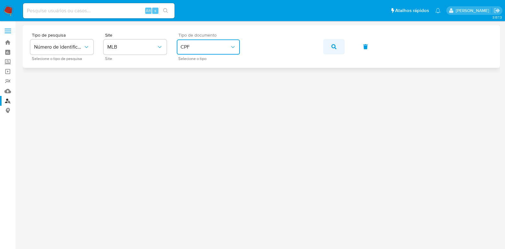
click at [329, 48] on button "button" at bounding box center [333, 46] width 21 height 15
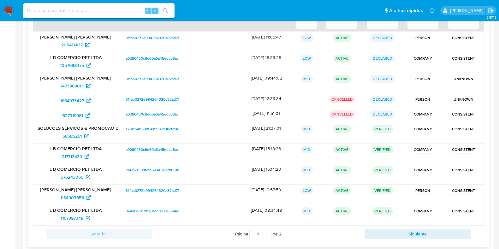
scroll to position [107, 0]
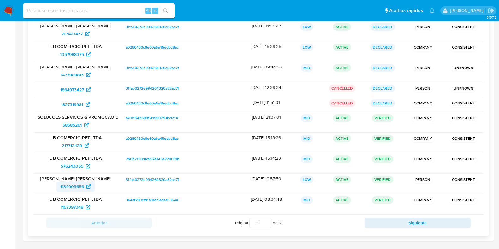
click at [79, 183] on span "1134903656" at bounding box center [72, 186] width 24 height 10
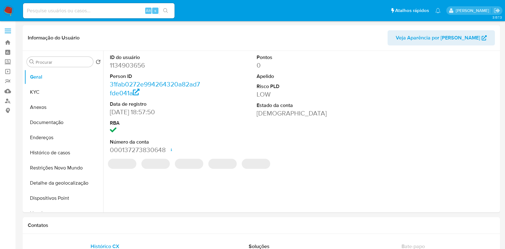
select select "10"
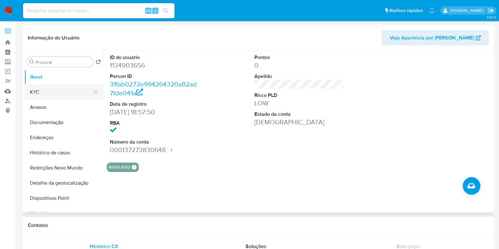
click at [67, 96] on button "KYC" at bounding box center [61, 92] width 74 height 15
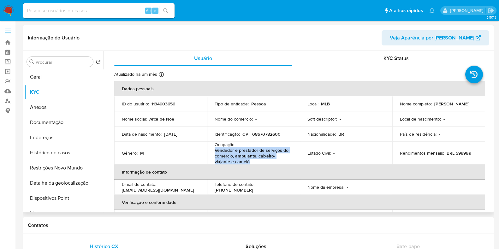
drag, startPoint x: 213, startPoint y: 150, endPoint x: 250, endPoint y: 162, distance: 38.9
click at [250, 162] on td "Ocupação : Vendedor e prestador de serviços do comércio, ambulante, caixeiro-vi…" at bounding box center [253, 153] width 93 height 23
copy p "Vendedor e prestador de serviços do comércio, ambulante, caixeiro-viajante e ca…"
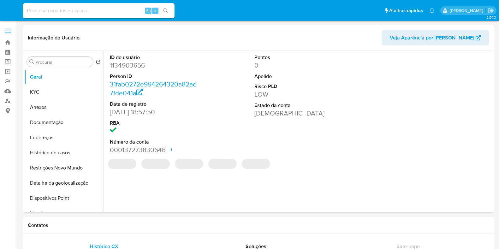
select select "10"
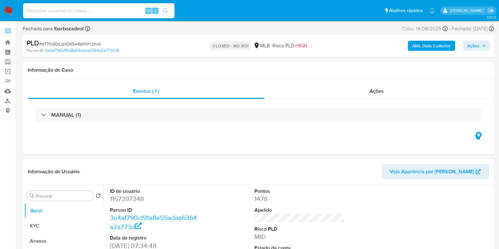
click at [6, 9] on img at bounding box center [8, 10] width 11 height 11
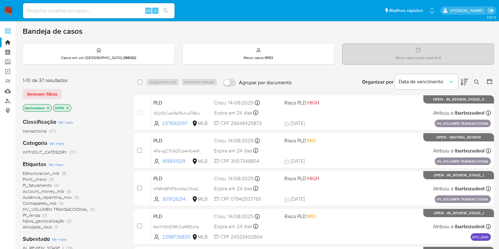
click at [47, 108] on icon "close-filter" at bounding box center [48, 108] width 4 height 4
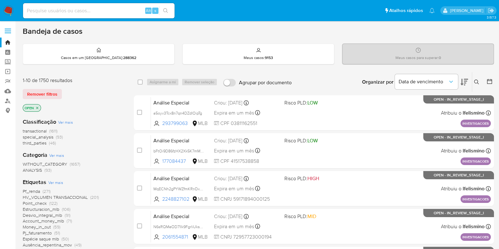
click at [10, 12] on img at bounding box center [8, 10] width 11 height 11
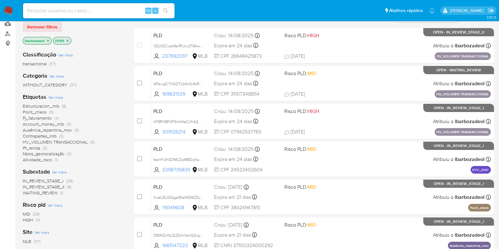
scroll to position [79, 0]
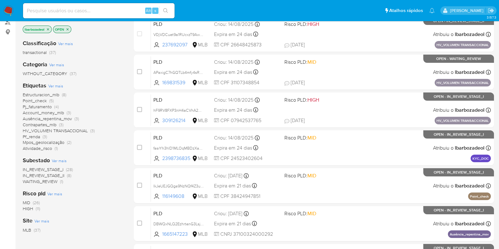
drag, startPoint x: 44, startPoint y: 101, endPoint x: 49, endPoint y: 100, distance: 5.0
click at [44, 101] on span "Point_check" at bounding box center [35, 101] width 24 height 6
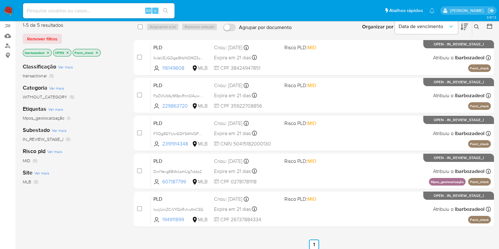
scroll to position [33, 0]
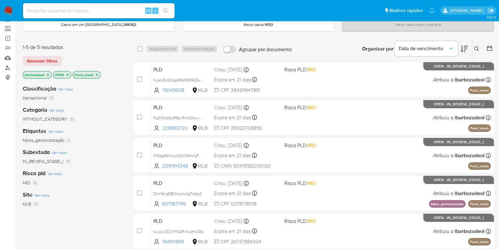
click at [6, 11] on img at bounding box center [8, 10] width 11 height 11
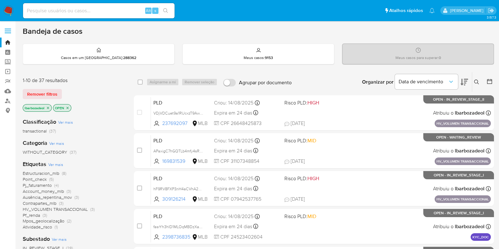
click at [60, 174] on span "Estructuracion_mlb (8)" at bounding box center [45, 173] width 44 height 6
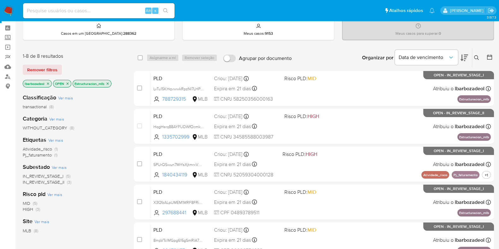
scroll to position [39, 0]
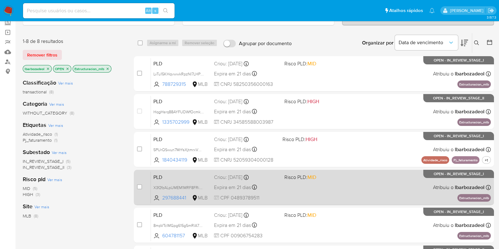
click at [327, 196] on div "PLD X3f2fzALpUMEM1MRF8FRizKz 297688441 MLB Risco PLD: MID Criou: 12/08/2025 Cri…" at bounding box center [321, 187] width 340 height 32
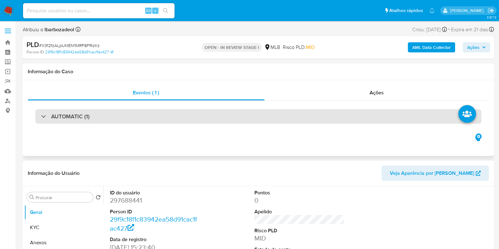
click at [229, 117] on div "AUTOMATIC (1)" at bounding box center [258, 116] width 446 height 15
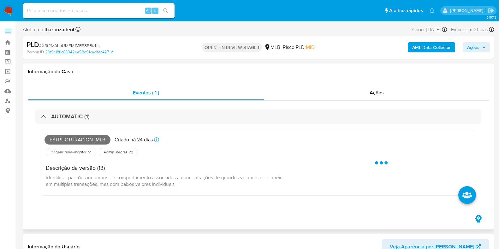
select select "10"
click at [99, 140] on span "Estructuracion_mlb" at bounding box center [78, 139] width 66 height 9
copy span "Estructuracion_mlb"
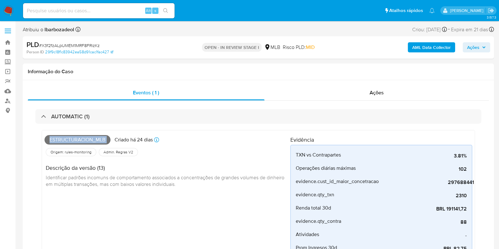
drag, startPoint x: 469, startPoint y: 48, endPoint x: 466, endPoint y: 49, distance: 3.2
click at [469, 48] on span "Ações" at bounding box center [473, 47] width 12 height 10
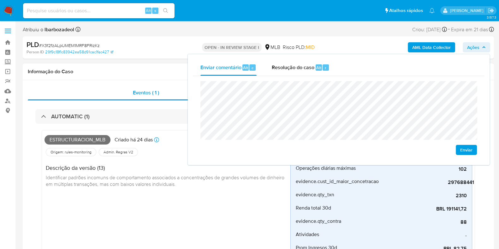
click at [190, 193] on div "Estructuracion_mlb Criado há 24 dias Criado: 12/08/2025 00:15:02 Origem: rules-…" at bounding box center [168, 222] width 246 height 178
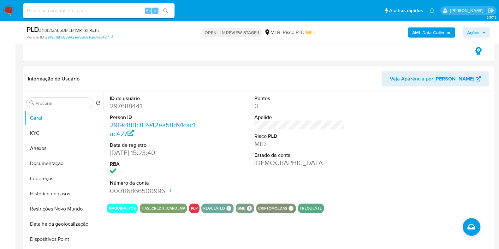
scroll to position [276, 0]
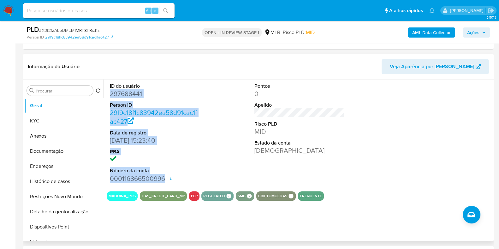
drag, startPoint x: 108, startPoint y: 92, endPoint x: 167, endPoint y: 175, distance: 101.0
click at [167, 175] on div "ID do usuário 297688441 Person ID 29f9c18f1c83942ea58d91cac1fac427 Data de regi…" at bounding box center [155, 133] width 97 height 107
copy dl "297688441 Person ID 29f9c18f1c83942ea58d91cac1fac427 Data de registro 22/01/201…"
click at [475, 28] on span "Ações" at bounding box center [473, 32] width 12 height 10
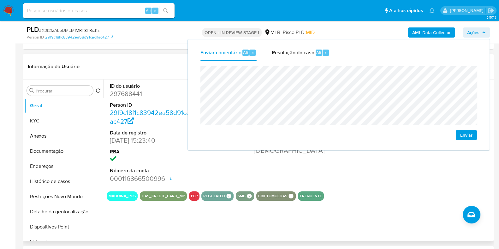
click at [389, 203] on div "ID do usuário 297688441 Person ID 29f9c18f1c83942ea58d91cac1fac427 Data de regi…" at bounding box center [297, 161] width 389 height 162
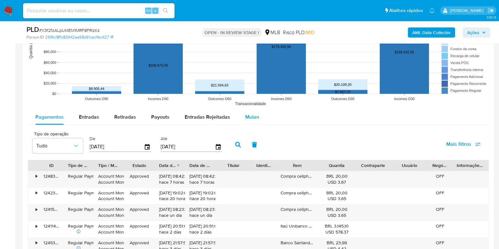
click at [249, 116] on span "Mulan" at bounding box center [252, 116] width 14 height 7
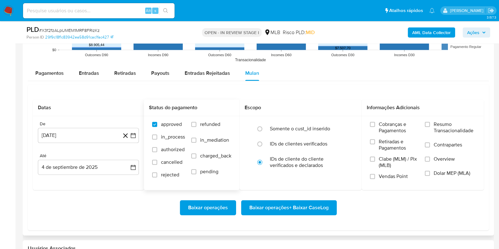
scroll to position [907, 0]
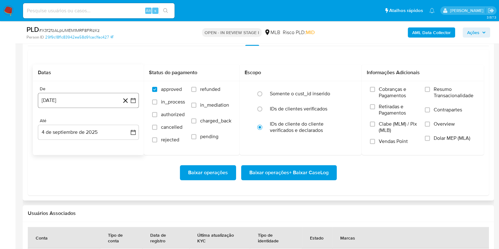
drag, startPoint x: 75, startPoint y: 104, endPoint x: 75, endPoint y: 96, distance: 7.9
click at [75, 104] on button "4 de agosto de 2024" at bounding box center [88, 100] width 101 height 15
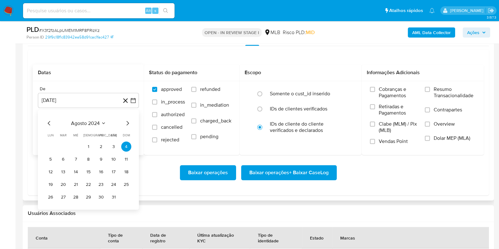
click at [75, 120] on span "agosto 2024" at bounding box center [85, 123] width 29 height 6
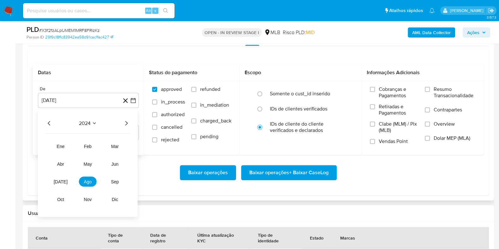
click at [125, 122] on icon "Año siguiente" at bounding box center [126, 123] width 8 height 8
click at [58, 181] on span "jul" at bounding box center [61, 181] width 14 height 5
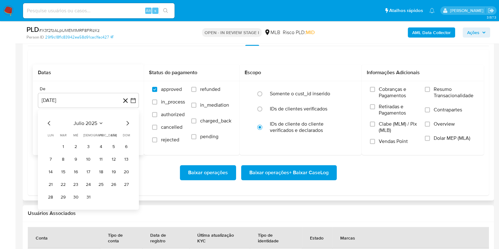
drag, startPoint x: 64, startPoint y: 146, endPoint x: 113, endPoint y: 149, distance: 49.0
click at [64, 146] on button "1" at bounding box center [63, 146] width 10 height 10
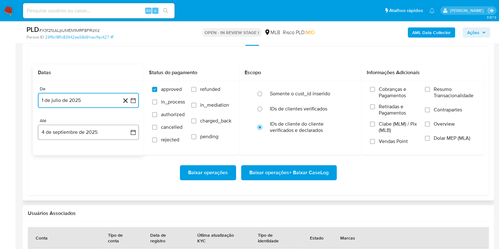
click at [92, 133] on button "4 de septiembre de 2025" at bounding box center [88, 132] width 101 height 15
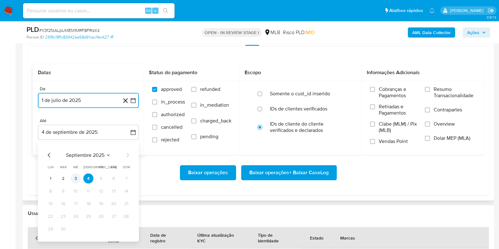
click at [75, 175] on button "3" at bounding box center [76, 178] width 10 height 10
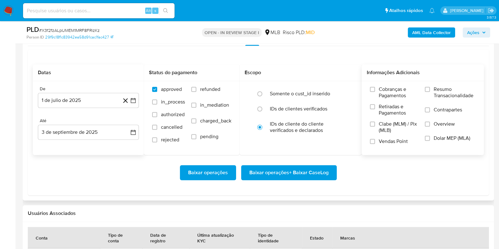
click at [436, 97] on span "Resumo Transacionalidade" at bounding box center [455, 92] width 42 height 13
click at [430, 92] on input "Resumo Transacionalidade" at bounding box center [427, 89] width 5 height 5
click at [287, 168] on span "Baixar operações + Baixar CaseLog" at bounding box center [288, 173] width 79 height 14
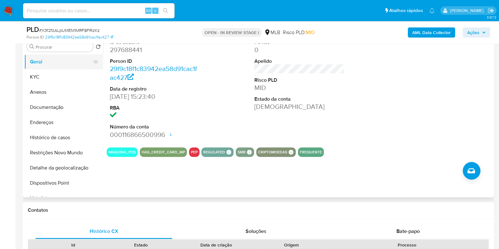
scroll to position [276, 0]
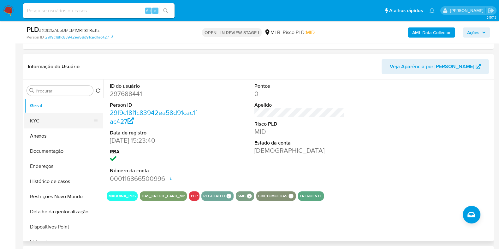
click at [51, 119] on button "KYC" at bounding box center [61, 120] width 74 height 15
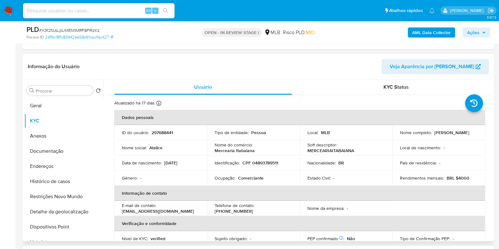
click at [278, 70] on header "Informação do Usuário Veja Aparência por Pessoa" at bounding box center [258, 66] width 461 height 15
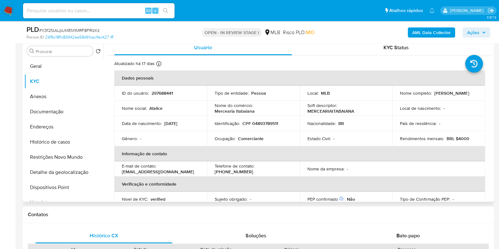
click at [255, 122] on p "CPF 04893789511" at bounding box center [260, 124] width 36 height 6
copy p "04893789511"
click at [480, 36] on span "Ações" at bounding box center [476, 32] width 19 height 9
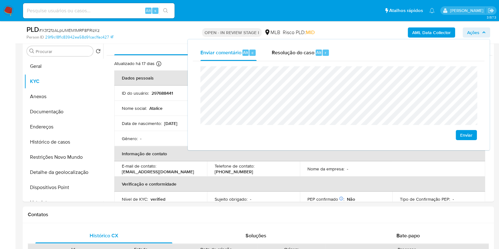
scroll to position [395, 0]
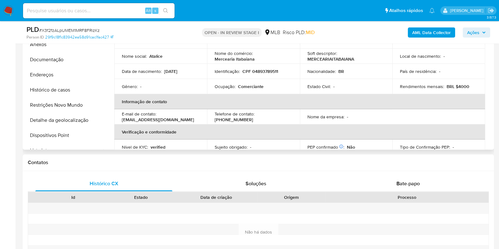
scroll to position [355, 0]
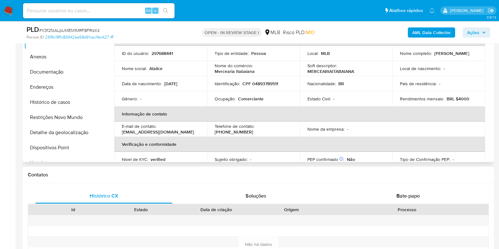
click at [246, 97] on p "Comerciante" at bounding box center [251, 99] width 26 height 6
copy p "Comerciante"
click at [467, 33] on span "Ações" at bounding box center [473, 32] width 12 height 10
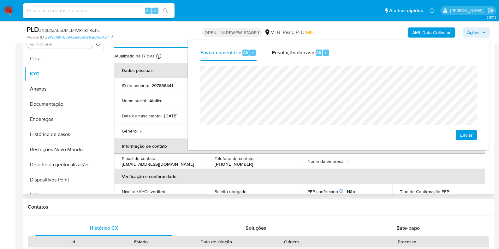
scroll to position [315, 0]
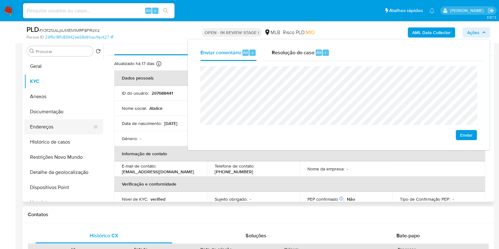
drag, startPoint x: 47, startPoint y: 124, endPoint x: 54, endPoint y: 124, distance: 6.3
click at [47, 124] on button "Endereços" at bounding box center [61, 126] width 74 height 15
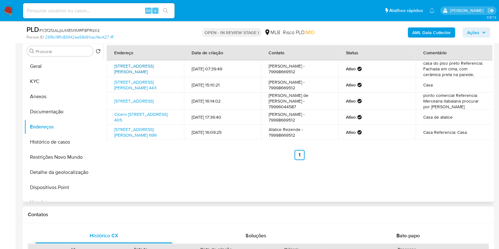
click at [134, 68] on link "Rua Domingos Alves Ribeiro 757, Estância, Sergipe, 49200000, Brasil 757" at bounding box center [133, 69] width 39 height 12
click at [131, 80] on link "Avenida Abdom José Barreto 443, Nossa Senhora Aparecida, Sergipe, 49540000, Bra…" at bounding box center [135, 85] width 42 height 12
click at [126, 98] on link "Rua Povoado Olhos D Agua 46, Boquim, Sergipe, 49360000, Brasil 46" at bounding box center [133, 101] width 39 height 6
click at [121, 122] on link "Cícero Alves Da Costa 405, Nossa Senhora Aparecida, Sergipe, 49540000, Brasil 4…" at bounding box center [140, 117] width 53 height 12
click at [139, 136] on link "Avenida Abdom José Barreto 699, Nossa Senhora Aparecida, Sergipe, 49540000, Bra…" at bounding box center [135, 132] width 42 height 12
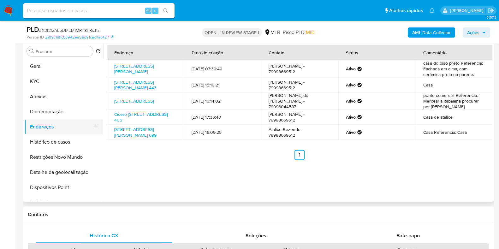
click at [58, 113] on button "Documentação" at bounding box center [63, 111] width 79 height 15
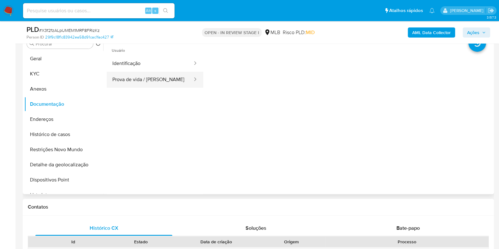
click at [151, 81] on button "Prova de vida / [PERSON_NAME]" at bounding box center [150, 80] width 86 height 16
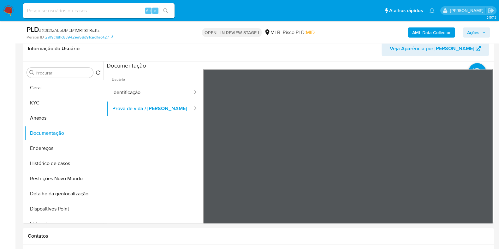
scroll to position [282, 0]
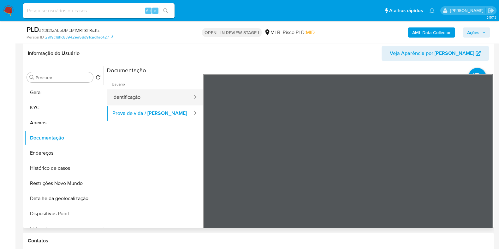
click at [150, 99] on button "Identificação" at bounding box center [150, 97] width 86 height 16
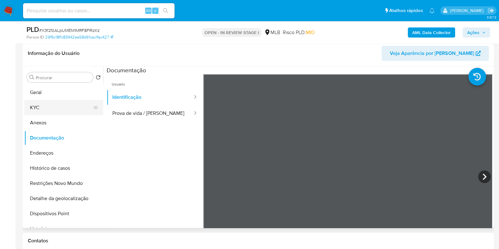
click at [55, 103] on button "KYC" at bounding box center [61, 107] width 74 height 15
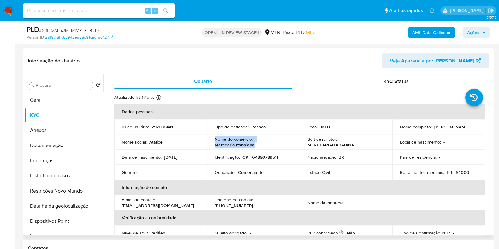
drag, startPoint x: 231, startPoint y: 145, endPoint x: 212, endPoint y: 136, distance: 21.3
click at [212, 136] on td "Nome do comércio : Mercearia Itabaiana" at bounding box center [253, 141] width 93 height 15
copy div "Nome do comércio : Mercearia Itabaiana"
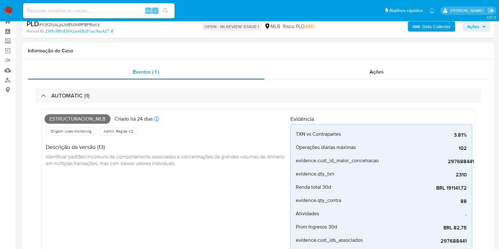
scroll to position [0, 0]
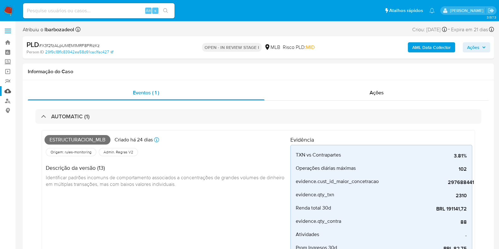
click at [7, 90] on link "Mulan" at bounding box center [37, 91] width 75 height 10
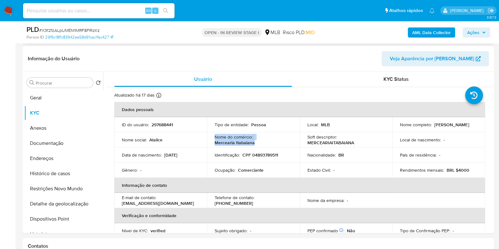
scroll to position [284, 0]
click at [80, 90] on button "Geral" at bounding box center [61, 97] width 74 height 15
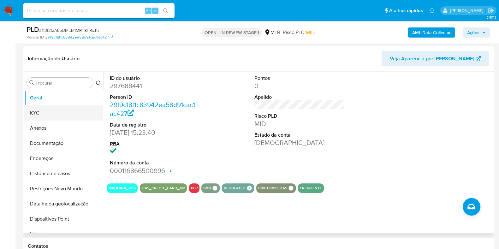
click at [65, 116] on button "KYC" at bounding box center [61, 112] width 74 height 15
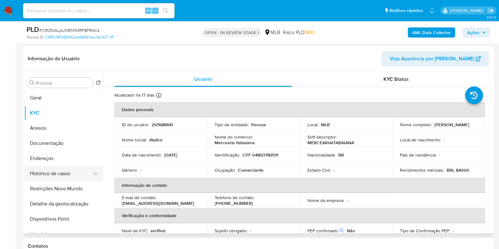
click at [63, 171] on button "Histórico de casos" at bounding box center [61, 173] width 74 height 15
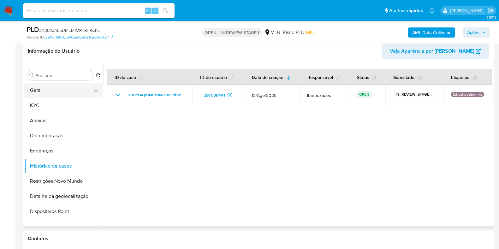
click at [42, 95] on button "Geral" at bounding box center [61, 90] width 74 height 15
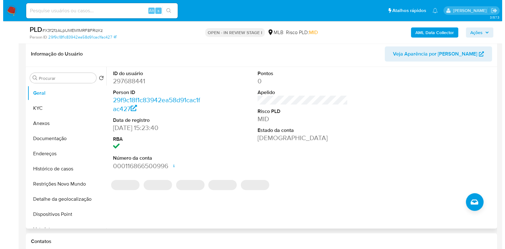
scroll to position [289, 0]
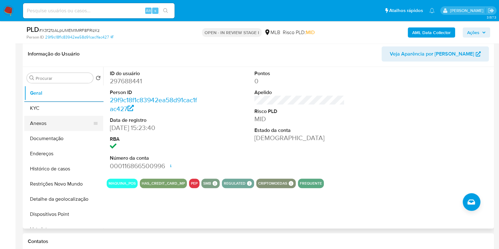
click at [45, 117] on button "Anexos" at bounding box center [61, 123] width 74 height 15
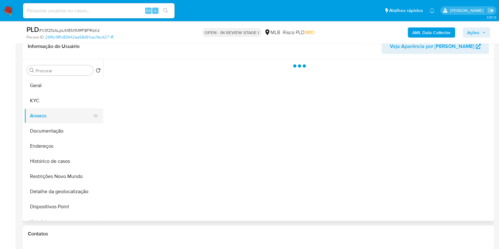
click at [56, 108] on button "Anexos" at bounding box center [61, 115] width 74 height 15
click at [63, 98] on button "KYC" at bounding box center [61, 100] width 74 height 15
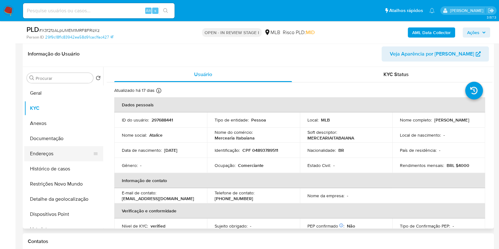
click at [62, 151] on button "Endereços" at bounding box center [61, 153] width 74 height 15
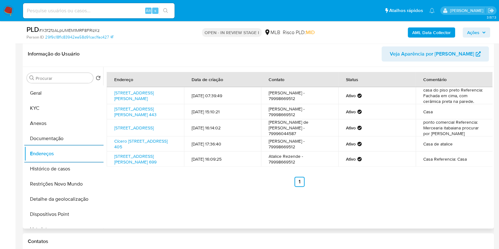
drag, startPoint x: 58, startPoint y: 198, endPoint x: 251, endPoint y: 200, distance: 192.6
click at [58, 198] on button "Detalhe da geolocalização" at bounding box center [63, 199] width 79 height 15
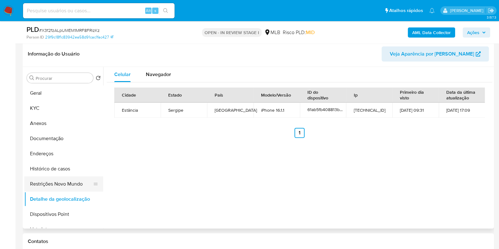
click at [49, 187] on button "Restrições Novo Mundo" at bounding box center [61, 183] width 74 height 15
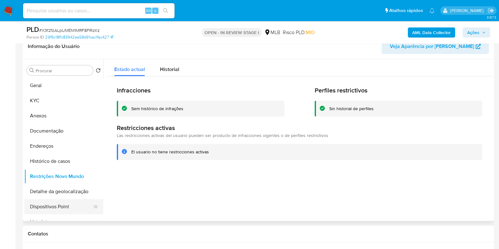
click at [58, 208] on button "Dispositivos Point" at bounding box center [61, 206] width 74 height 15
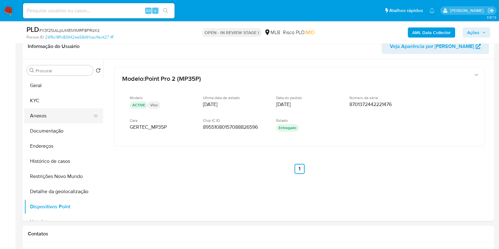
click at [59, 115] on button "Anexos" at bounding box center [61, 115] width 74 height 15
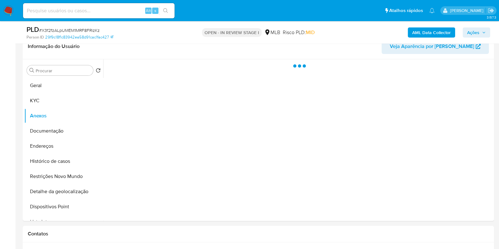
click at [469, 37] on span "Ações" at bounding box center [473, 32] width 12 height 10
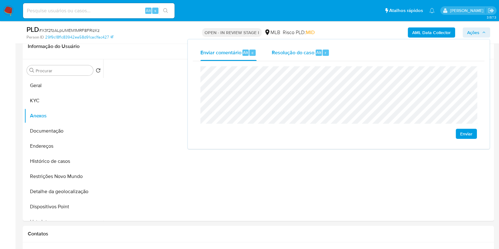
click at [309, 46] on div "Resolução do caso Alt r" at bounding box center [301, 53] width 58 height 16
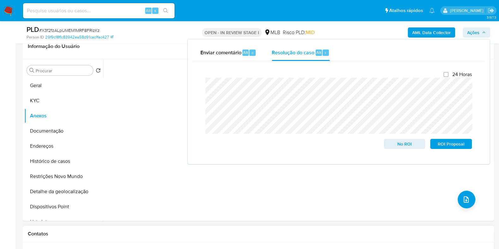
click at [395, 231] on h1 "Contatos" at bounding box center [258, 234] width 461 height 6
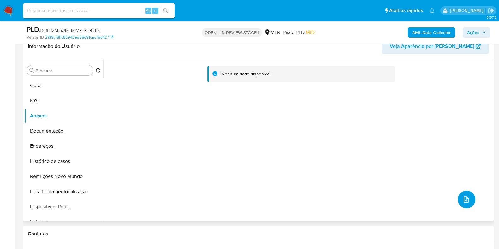
click at [464, 202] on icon "upload-file" at bounding box center [466, 200] width 8 height 8
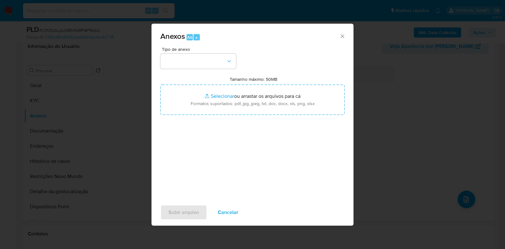
click at [494, 97] on div "Anexos Alt a Tipo de anexo Tamanho máximo: 50MB Selecionar arquivos Selecionar …" at bounding box center [252, 124] width 505 height 249
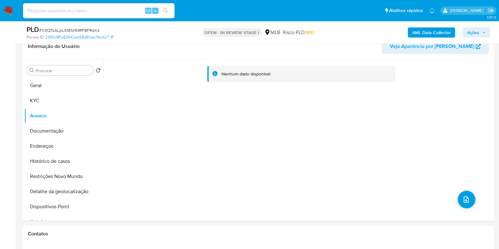
click at [437, 33] on b "AML Data Collector" at bounding box center [431, 32] width 39 height 10
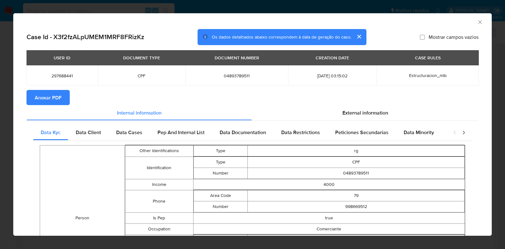
click at [45, 97] on span "Anexar PDF" at bounding box center [48, 98] width 27 height 14
click at [477, 21] on icon "Fechar a janela" at bounding box center [480, 22] width 6 height 6
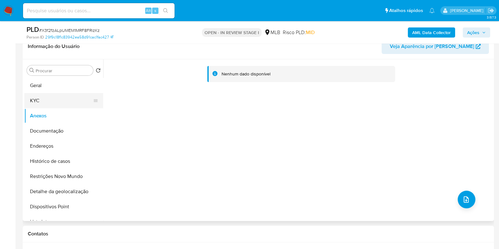
drag, startPoint x: 55, startPoint y: 97, endPoint x: 55, endPoint y: 103, distance: 6.3
click at [55, 97] on button "KYC" at bounding box center [61, 100] width 74 height 15
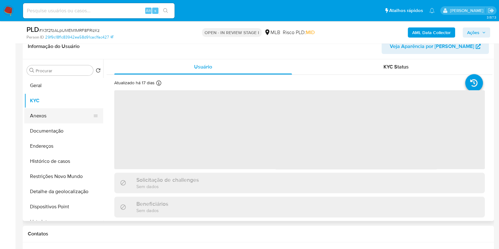
click at [55, 110] on button "Anexos" at bounding box center [61, 115] width 74 height 15
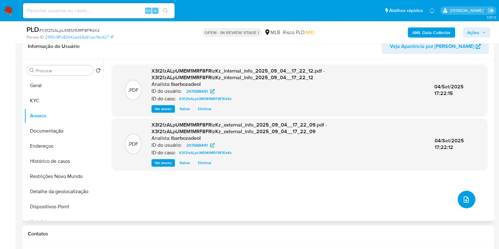
click at [464, 198] on icon "upload-file" at bounding box center [466, 199] width 5 height 6
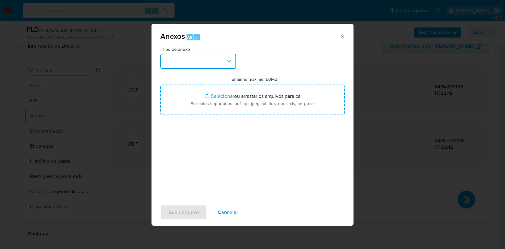
click at [212, 65] on button "button" at bounding box center [198, 61] width 76 height 15
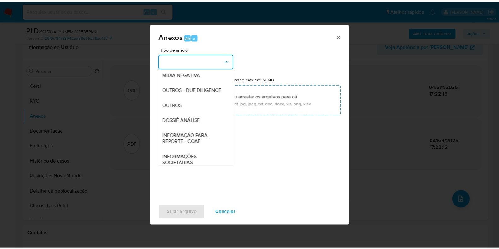
scroll to position [97, 0]
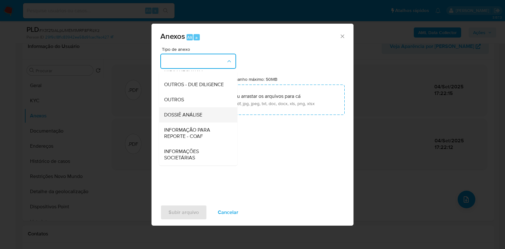
click at [199, 117] on span "DOSSIÊ ANÁLISE" at bounding box center [183, 115] width 38 height 6
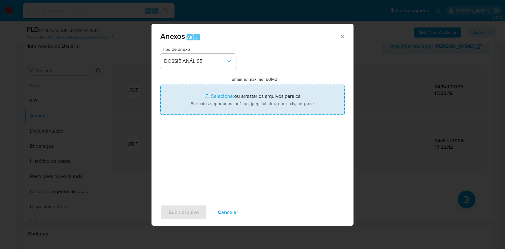
click at [202, 102] on input "Tamanho máximo: 50MB Selecionar arquivos" at bounding box center [252, 100] width 184 height 30
type input "C:\fakepath\SAR - XXXX - CPF 04893789511 - MARIA ATALICE AMARAL REZENDE.pdf"
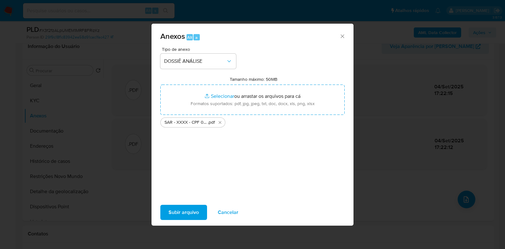
click at [185, 211] on span "Subir arquivo" at bounding box center [184, 212] width 30 height 14
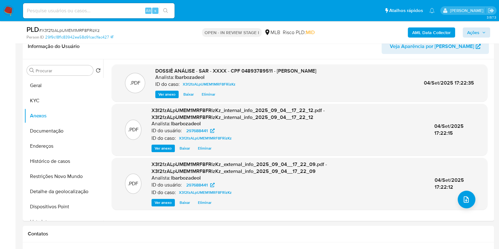
drag, startPoint x: 492, startPoint y: 33, endPoint x: 482, endPoint y: 32, distance: 10.2
click at [491, 33] on div "PLD # X3f2fzALpUMEM1MRF8FRizKz Person ID 29f9c18f1c83942ea58d91cac1fac427 OPEN …" at bounding box center [258, 32] width 471 height 22
click at [481, 31] on span "Ações" at bounding box center [476, 32] width 19 height 9
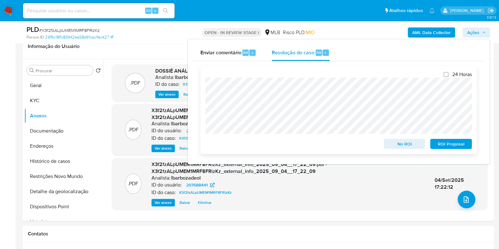
click at [442, 143] on span "ROI Proposal" at bounding box center [451, 144] width 33 height 9
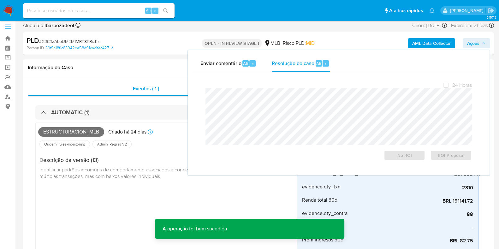
scroll to position [0, 0]
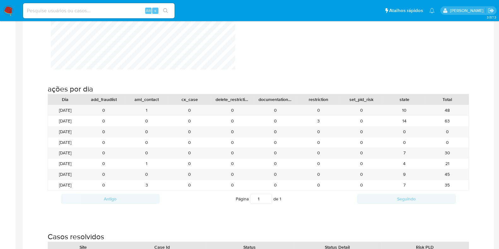
scroll to position [671, 0]
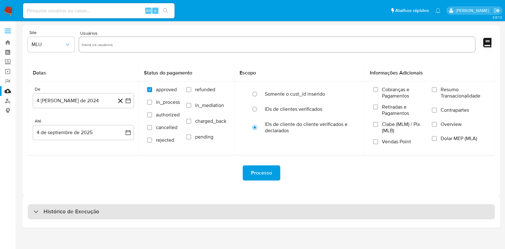
click at [185, 215] on div "Histórico de Execução" at bounding box center [261, 211] width 467 height 15
select select "10"
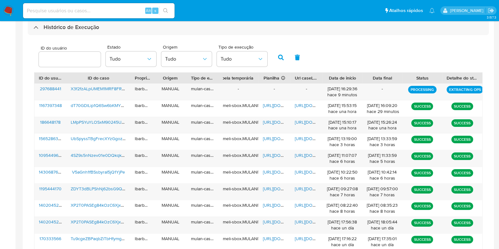
scroll to position [194, 0]
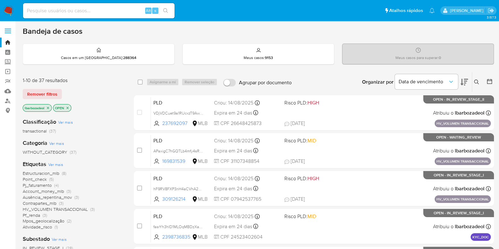
drag, startPoint x: 70, startPoint y: 16, endPoint x: 71, endPoint y: 12, distance: 4.2
click at [70, 16] on div "Alt s" at bounding box center [99, 10] width 152 height 15
click at [71, 10] on input at bounding box center [99, 11] width 152 height 8
paste input "aztzldqph6tyNP3xxJLAmmrG"
type input "aztzldqph6tyNP3xxJLAmmrG"
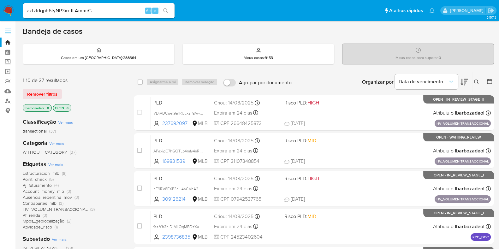
click at [167, 8] on icon "search-icon" at bounding box center [165, 10] width 5 height 5
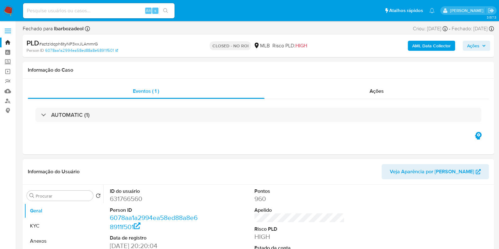
select select "10"
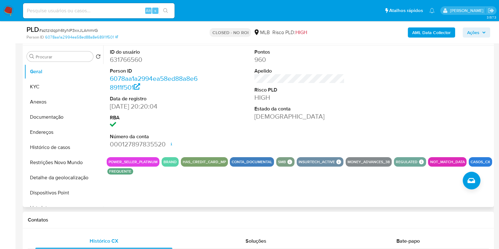
scroll to position [118, 0]
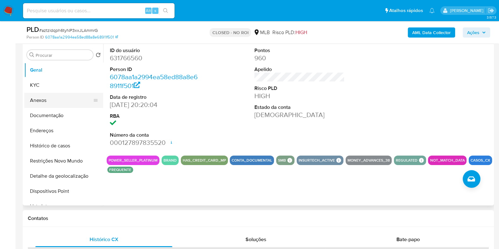
click at [53, 98] on button "Anexos" at bounding box center [61, 100] width 74 height 15
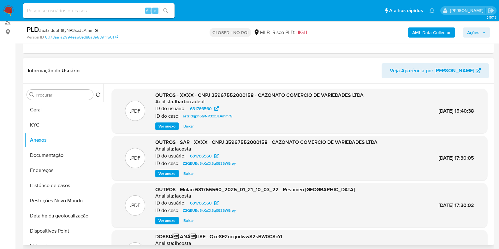
click at [223, 46] on div "Eventos ( 1 ) Ações AUTOMATIC (1)" at bounding box center [258, 16] width 471 height 76
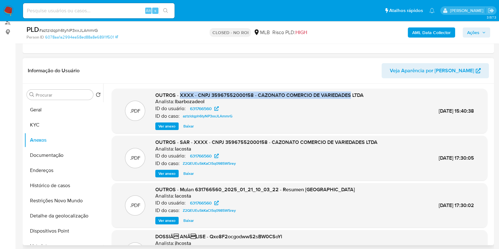
drag, startPoint x: 180, startPoint y: 95, endPoint x: 349, endPoint y: 93, distance: 168.9
click at [349, 93] on span "OUTROS - XXXX - CNPJ 35967552000158 - CAZONATO COMERCIO DE VARIEDADES LTDA" at bounding box center [259, 95] width 208 height 7
copy span "XXXX - CNPJ 35967552000158 - CAZONATO COMERCIO DE VARIEDADES"
click at [58, 128] on button "KYC" at bounding box center [61, 124] width 74 height 15
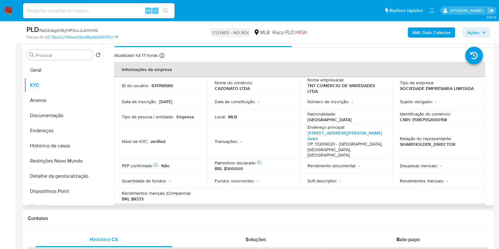
scroll to position [0, 0]
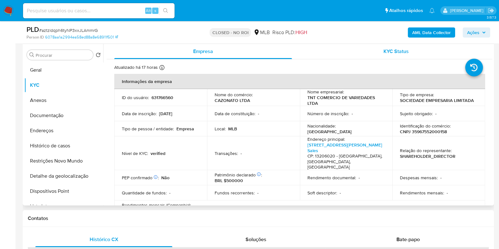
click at [328, 53] on div "KYC Status" at bounding box center [396, 51] width 178 height 15
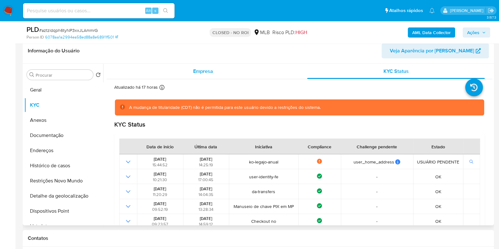
click at [184, 69] on div "Empresa" at bounding box center [203, 71] width 178 height 15
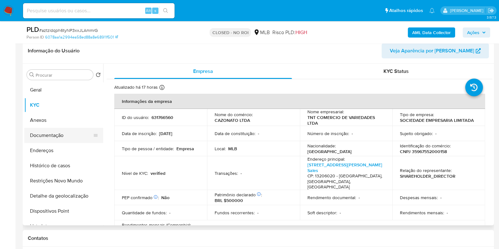
click at [71, 135] on button "Documentação" at bounding box center [61, 135] width 74 height 15
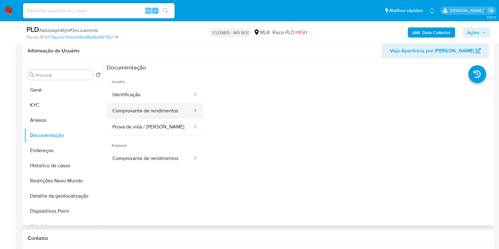
click at [176, 113] on button "Comprovante de rendimentos" at bounding box center [150, 111] width 86 height 16
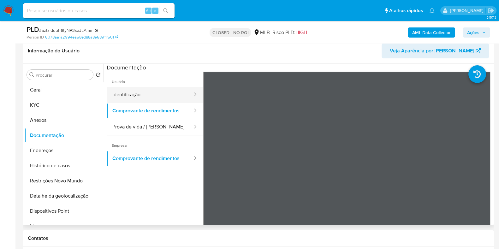
click at [113, 91] on button "Identificação" at bounding box center [150, 95] width 86 height 16
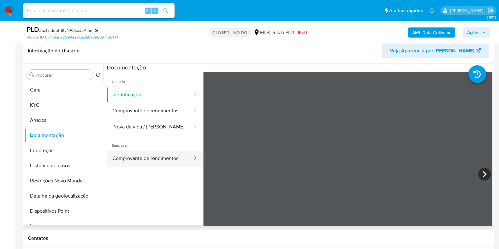
click at [149, 155] on button "Comprovante de rendimentos" at bounding box center [150, 159] width 86 height 16
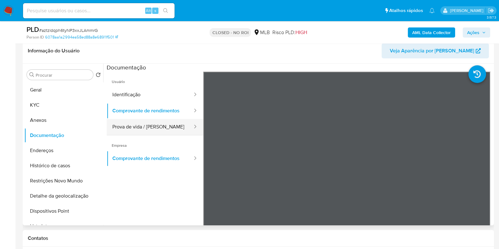
click at [147, 127] on button "Prova de vida / [PERSON_NAME]" at bounding box center [150, 127] width 86 height 16
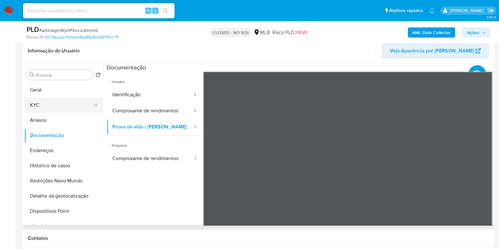
click at [51, 110] on button "KYC" at bounding box center [61, 105] width 74 height 15
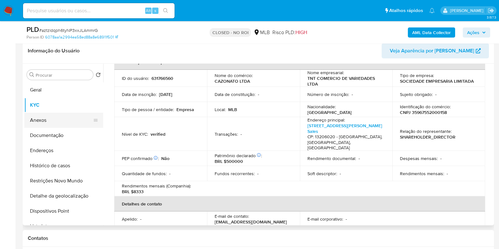
click at [51, 125] on button "Anexos" at bounding box center [61, 120] width 74 height 15
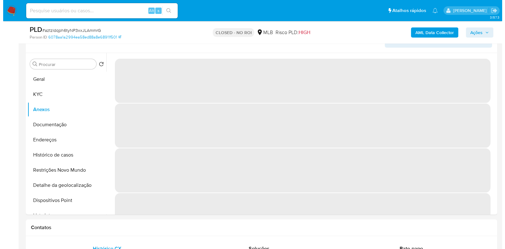
scroll to position [112, 0]
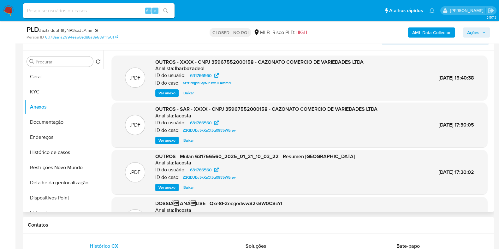
click at [170, 139] on span "Ver anexo" at bounding box center [166, 140] width 17 height 6
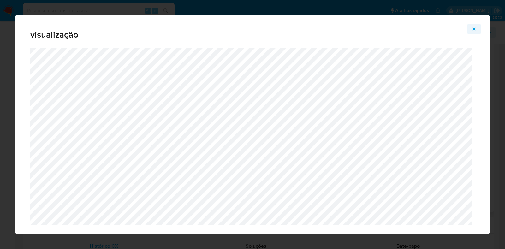
click at [476, 28] on icon "Attachment preview" at bounding box center [474, 29] width 5 height 5
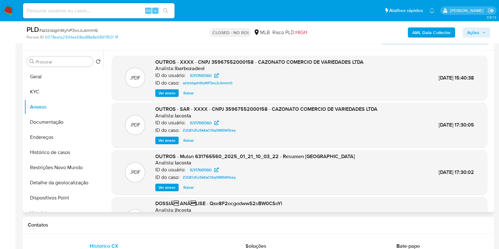
click at [428, 34] on b "AML Data Collector" at bounding box center [431, 32] width 39 height 10
click at [165, 95] on span "Ver anexo" at bounding box center [166, 93] width 17 height 6
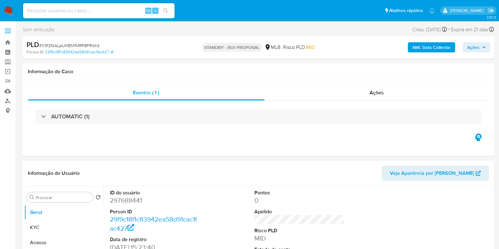
select select "10"
click at [9, 7] on img at bounding box center [8, 10] width 11 height 11
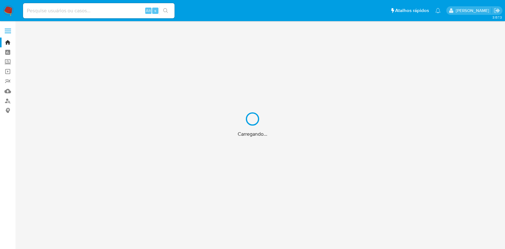
click at [7, 50] on div "Carregando..." at bounding box center [252, 124] width 505 height 249
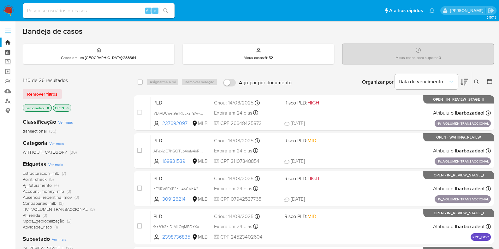
click at [7, 50] on link "Painel" at bounding box center [37, 52] width 75 height 10
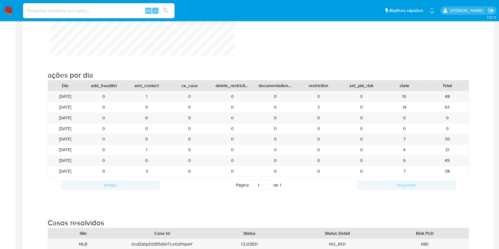
scroll to position [631, 0]
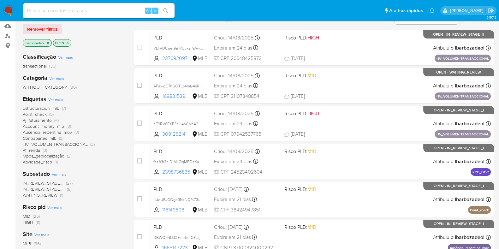
scroll to position [79, 0]
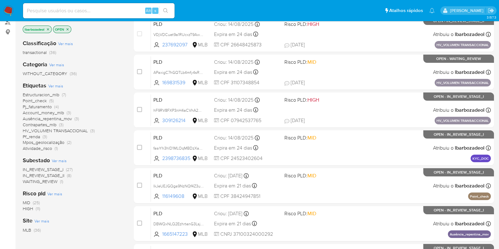
click at [36, 209] on span "(11)" at bounding box center [38, 208] width 4 height 6
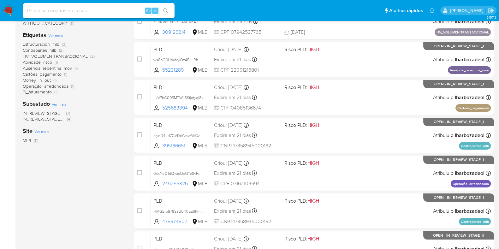
scroll to position [249, 0]
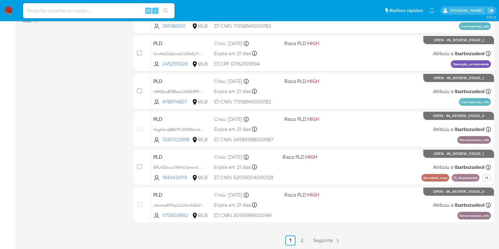
click at [328, 239] on span "Seguinte" at bounding box center [323, 240] width 20 height 5
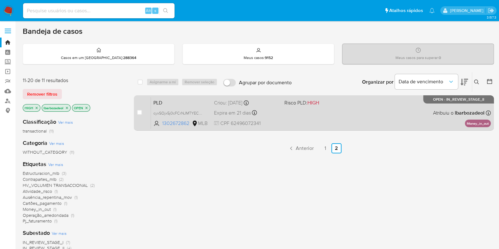
click at [309, 113] on div "PLD cyxSOjx5j0cFCrNJMTYEC9Xw 1302672862 MLB Risco PLD: HIGH Criou: [DATE] Criou…" at bounding box center [321, 113] width 340 height 32
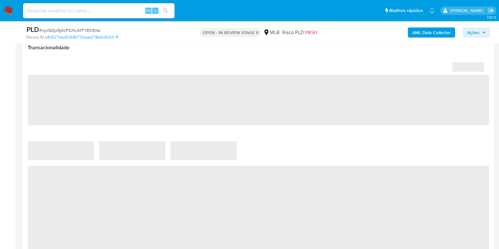
select select "10"
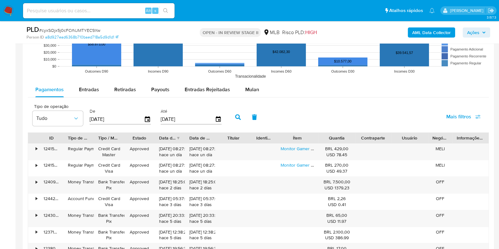
scroll to position [671, 0]
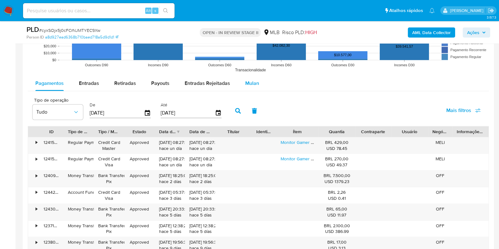
click at [256, 87] on div "Mulan" at bounding box center [252, 83] width 14 height 15
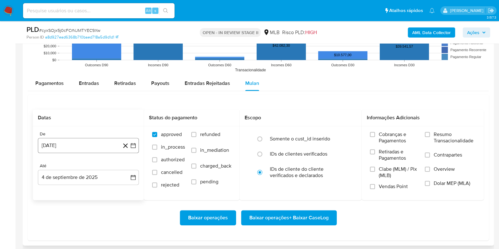
click at [95, 145] on button "[DATE]" at bounding box center [88, 145] width 101 height 15
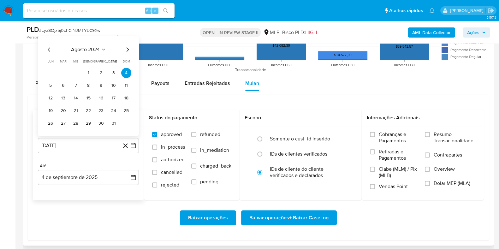
click at [94, 48] on span "agosto 2024" at bounding box center [85, 49] width 29 height 6
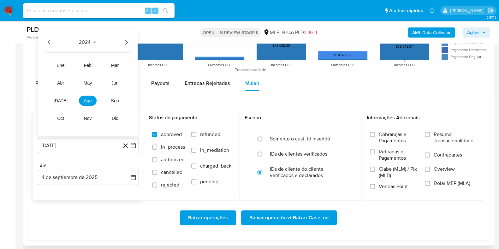
click at [126, 42] on icon "Año siguiente" at bounding box center [126, 42] width 8 height 8
click at [62, 99] on span "[DATE]" at bounding box center [61, 100] width 14 height 5
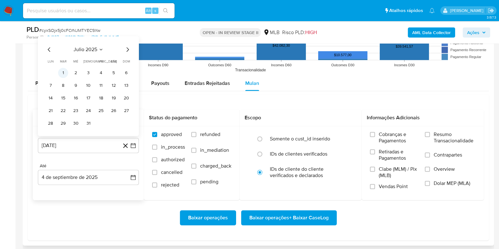
click at [63, 72] on button "1" at bounding box center [63, 73] width 10 height 10
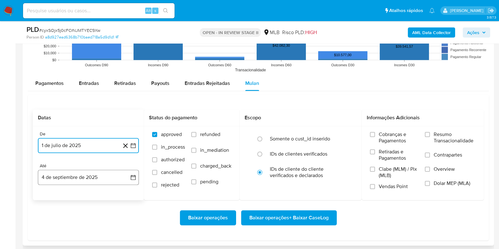
click at [91, 173] on button "4 de septiembre de 2025" at bounding box center [88, 177] width 101 height 15
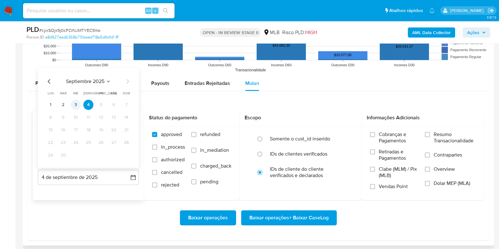
click at [77, 104] on button "3" at bounding box center [76, 104] width 10 height 10
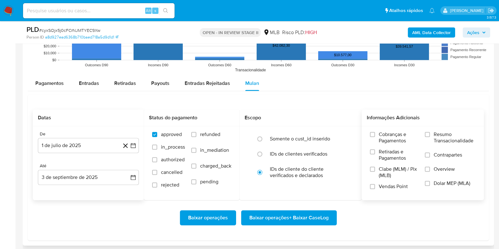
click at [452, 141] on span "Resumo Transacionalidade" at bounding box center [455, 137] width 42 height 13
click at [430, 137] on input "Resumo Transacionalidade" at bounding box center [427, 134] width 5 height 5
click at [317, 215] on span "Baixar operações + Baixar CaseLog" at bounding box center [288, 218] width 79 height 14
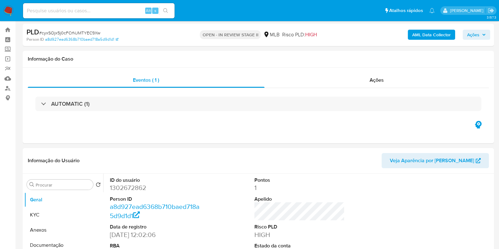
scroll to position [0, 0]
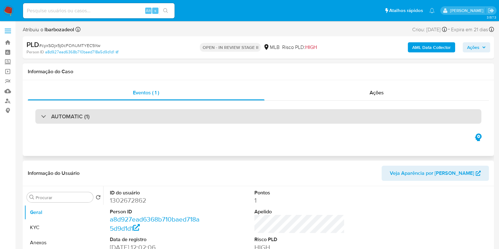
click at [241, 115] on div "AUTOMATIC (1)" at bounding box center [258, 116] width 446 height 15
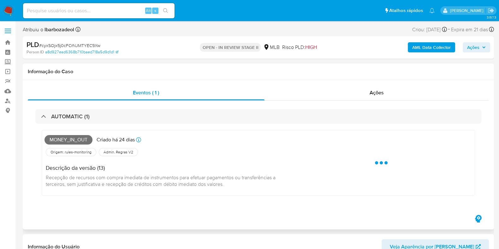
click at [62, 139] on span "Money_in_out" at bounding box center [69, 139] width 48 height 9
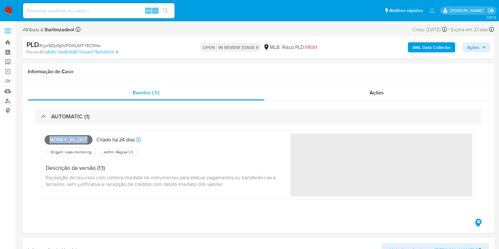
copy span "Money_in_out"
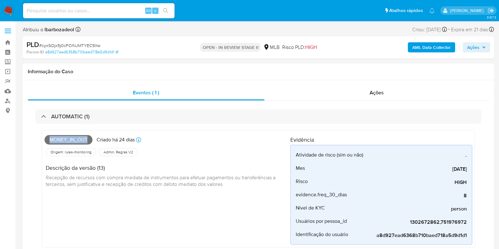
click at [480, 50] on span "Ações" at bounding box center [476, 47] width 19 height 9
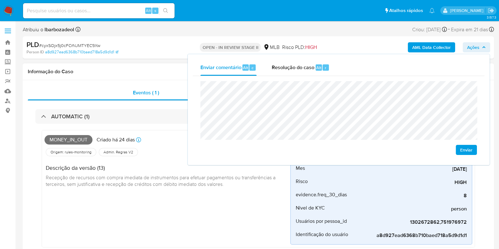
click at [164, 74] on h1 "Informação do Caso" at bounding box center [258, 71] width 461 height 6
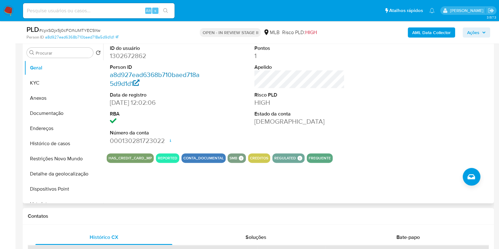
scroll to position [237, 0]
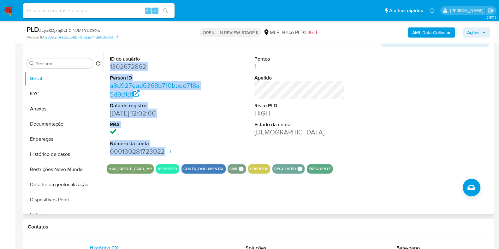
drag, startPoint x: 109, startPoint y: 67, endPoint x: 163, endPoint y: 151, distance: 99.4
click at [163, 151] on div "ID do usuário 1302672862 Person ID a8d927ead6368b710baed718a5d9d1d1 Data de reg…" at bounding box center [155, 105] width 97 height 107
copy dl "1302672862 Person ID a8d927ead6368b710baed718a5d9d1d1 Data de registro [DATE] 1…"
click at [49, 155] on button "Histórico de casos" at bounding box center [61, 154] width 74 height 15
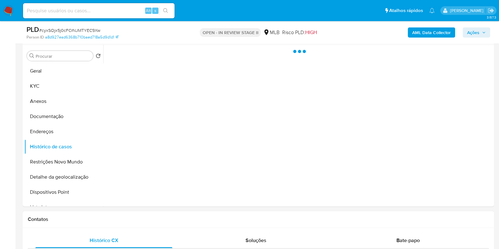
click at [472, 29] on span "Ações" at bounding box center [473, 32] width 12 height 10
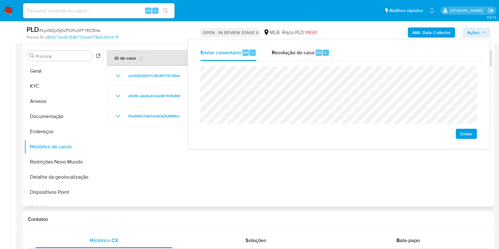
click at [270, 186] on div at bounding box center [297, 126] width 389 height 162
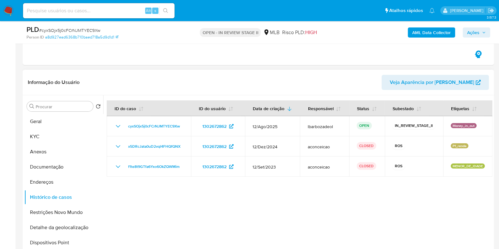
scroll to position [194, 0]
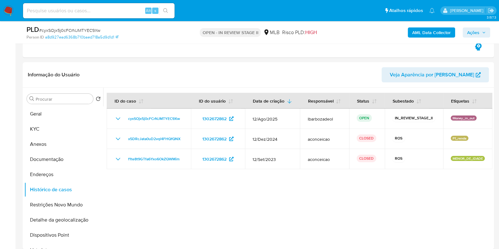
click at [478, 33] on span "Ações" at bounding box center [473, 32] width 12 height 10
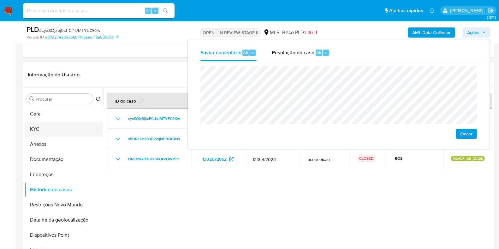
click at [80, 128] on button "KYC" at bounding box center [61, 129] width 74 height 15
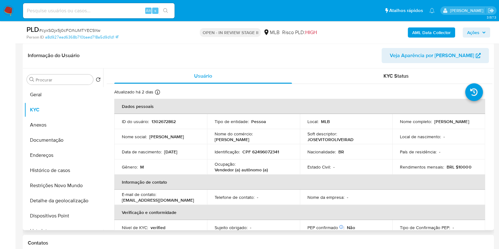
scroll to position [221, 0]
click at [265, 153] on p "CPF 62496072341" at bounding box center [260, 151] width 37 height 6
copy p "62496072341"
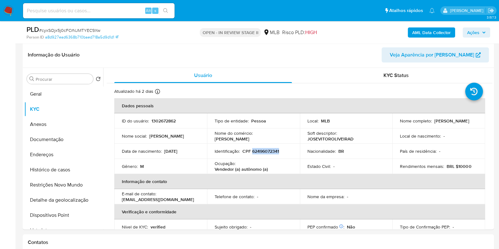
click at [477, 32] on span "Ações" at bounding box center [473, 32] width 12 height 10
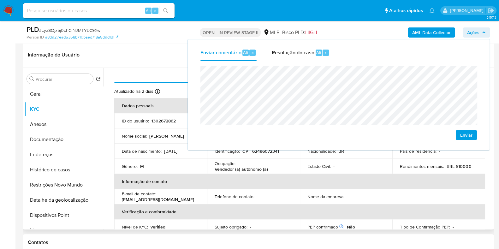
click at [254, 159] on td "Ocupação : Vendedor (a) autônomo (a)" at bounding box center [253, 166] width 93 height 15
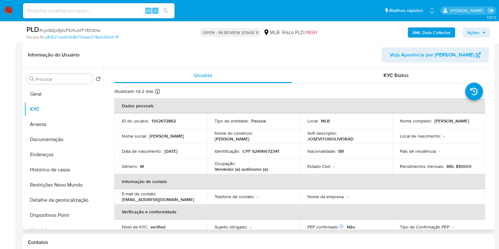
click at [264, 170] on p "Vendedor (a) autônomo (a)" at bounding box center [241, 169] width 53 height 6
drag, startPoint x: 269, startPoint y: 168, endPoint x: 214, endPoint y: 167, distance: 54.6
click at [215, 167] on div "Ocupação : Vendedor (a) autônomo (a)" at bounding box center [254, 166] width 78 height 11
copy p "Vendedor (a) autônomo (a)"
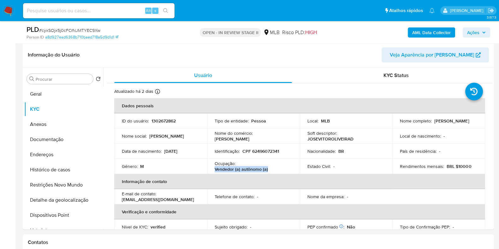
click at [474, 33] on span "Ações" at bounding box center [473, 32] width 12 height 10
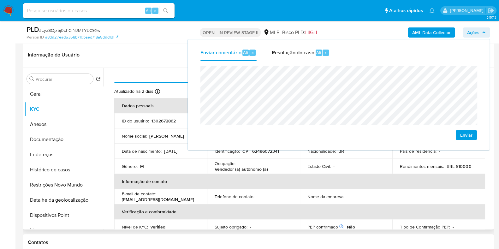
click at [367, 170] on td "Estado Civil : -" at bounding box center [346, 166] width 93 height 15
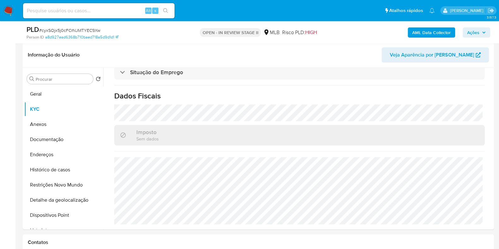
click at [478, 31] on span "Ações" at bounding box center [473, 32] width 12 height 10
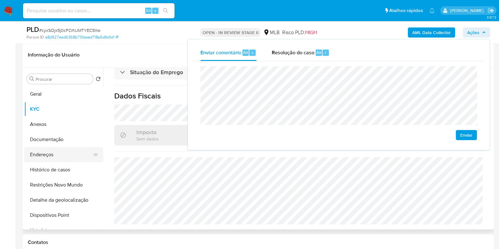
click at [55, 156] on button "Endereços" at bounding box center [61, 154] width 74 height 15
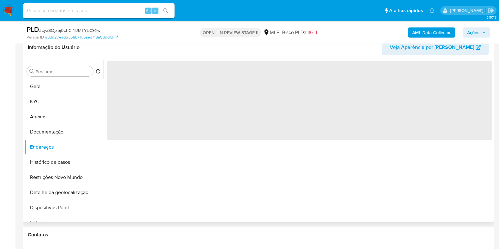
scroll to position [0, 0]
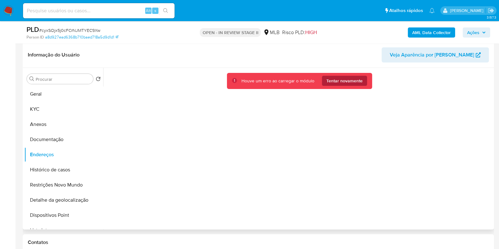
click at [343, 79] on span "Tentar novamente" at bounding box center [344, 81] width 36 height 10
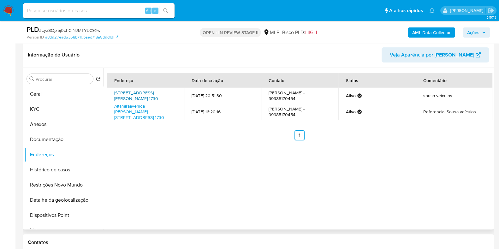
click at [125, 92] on link "[STREET_ADDRESS][PERSON_NAME] 1730" at bounding box center [136, 96] width 44 height 12
drag, startPoint x: 126, startPoint y: 116, endPoint x: 120, endPoint y: 117, distance: 5.7
click at [125, 116] on link "Altamiraavenida [PERSON_NAME][STREET_ADDRESS] 1730" at bounding box center [139, 112] width 50 height 18
drag, startPoint x: 66, startPoint y: 136, endPoint x: 70, endPoint y: 135, distance: 4.2
click at [66, 136] on button "Documentação" at bounding box center [61, 139] width 74 height 15
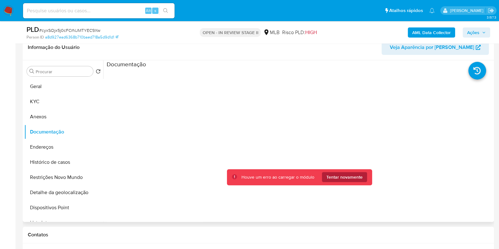
click at [354, 178] on span "Tentar novamente" at bounding box center [344, 177] width 36 height 10
click at [348, 179] on span "Tentar novamente" at bounding box center [344, 177] width 36 height 10
click at [335, 173] on span "Tentar novamente" at bounding box center [344, 177] width 36 height 10
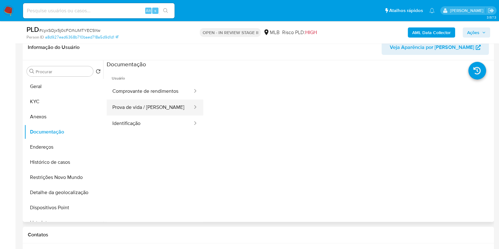
click at [152, 104] on button "Prova de vida / [PERSON_NAME]" at bounding box center [150, 107] width 86 height 16
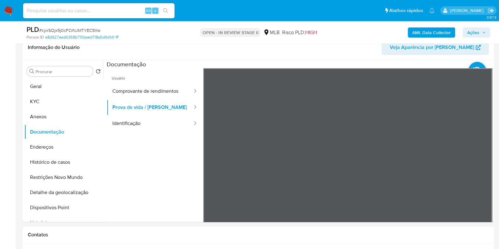
click at [472, 32] on span "Ações" at bounding box center [473, 32] width 12 height 10
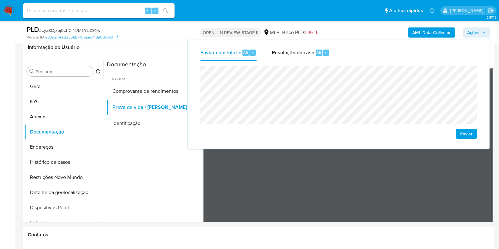
click at [472, 32] on span "Ações" at bounding box center [473, 32] width 12 height 10
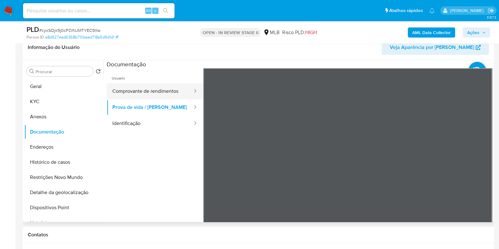
click at [138, 87] on button "Comprovante de rendimentos" at bounding box center [150, 91] width 86 height 16
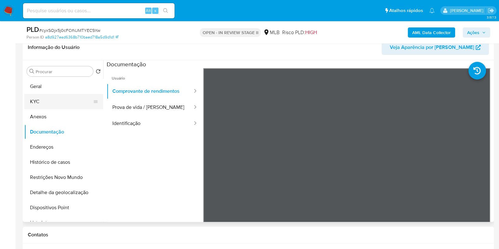
click at [62, 99] on button "KYC" at bounding box center [61, 101] width 74 height 15
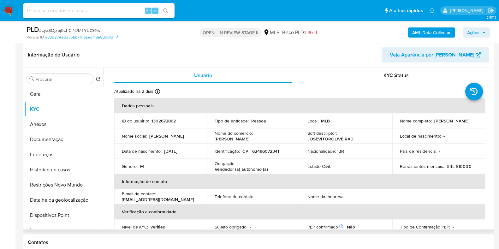
click at [356, 74] on div "KYC Status" at bounding box center [396, 75] width 178 height 15
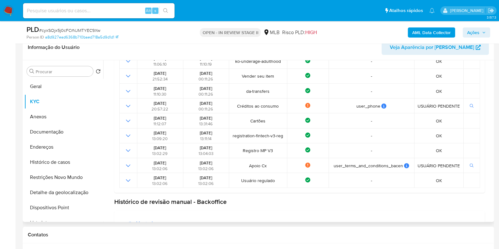
scroll to position [207, 0]
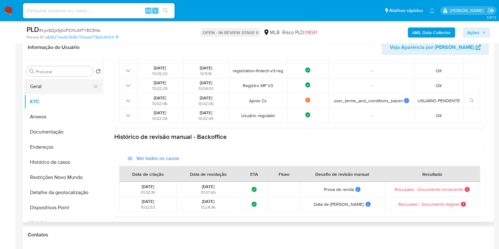
click at [63, 86] on button "Geral" at bounding box center [61, 86] width 74 height 15
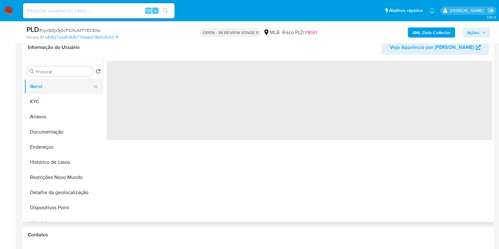
scroll to position [0, 0]
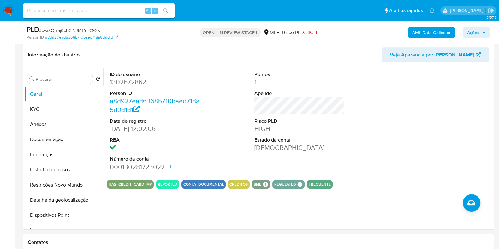
click at [472, 32] on span "Ações" at bounding box center [473, 32] width 12 height 10
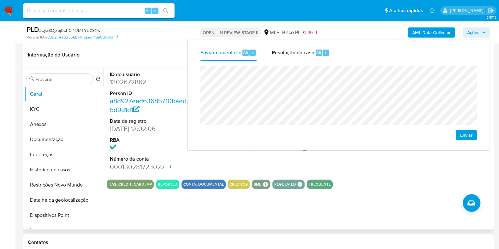
click at [167, 138] on dt "RBA" at bounding box center [155, 140] width 90 height 7
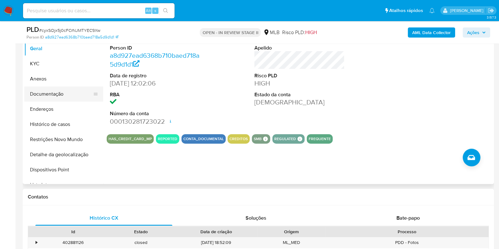
scroll to position [221, 0]
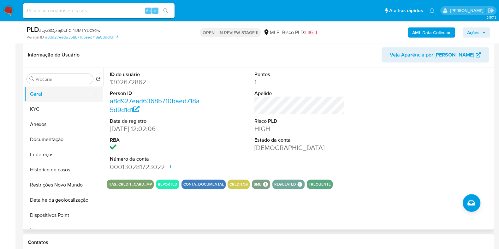
drag, startPoint x: 58, startPoint y: 102, endPoint x: 86, endPoint y: 87, distance: 31.5
click at [58, 102] on button "KYC" at bounding box center [63, 109] width 79 height 15
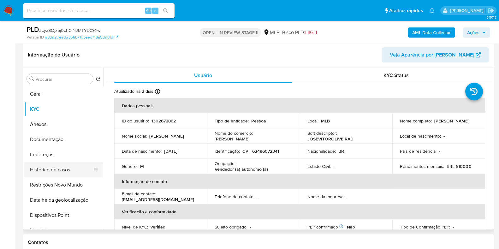
click at [65, 170] on button "Histórico de casos" at bounding box center [61, 169] width 74 height 15
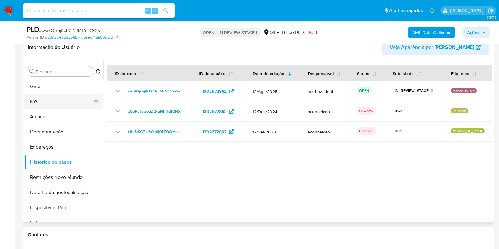
click at [69, 104] on button "KYC" at bounding box center [61, 101] width 74 height 15
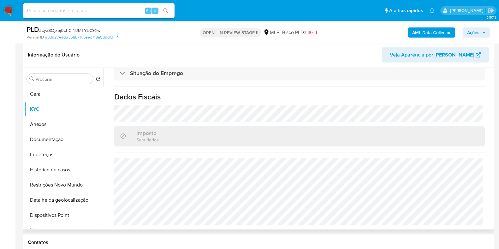
scroll to position [280, 0]
click at [62, 91] on button "Geral" at bounding box center [61, 93] width 74 height 15
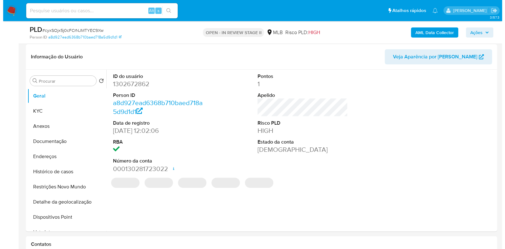
scroll to position [221, 0]
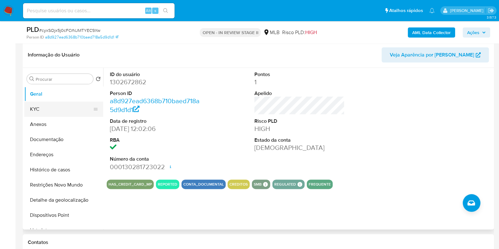
click at [59, 110] on button "KYC" at bounding box center [61, 109] width 74 height 15
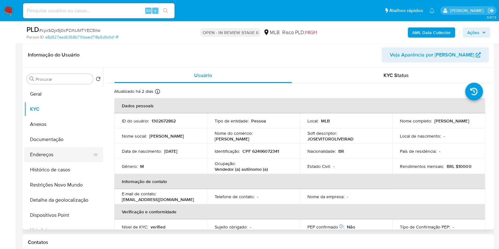
click at [52, 151] on button "Endereços" at bounding box center [61, 154] width 74 height 15
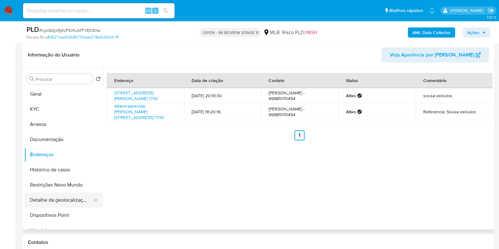
click at [59, 201] on button "Detalhe da geolocalização" at bounding box center [61, 200] width 74 height 15
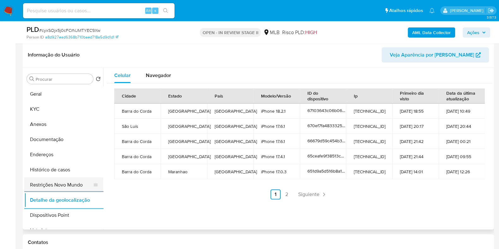
click at [60, 188] on button "Restrições Novo Mundo" at bounding box center [61, 184] width 74 height 15
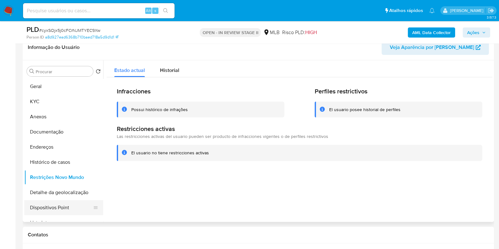
click at [34, 206] on button "Dispositivos Point" at bounding box center [61, 207] width 74 height 15
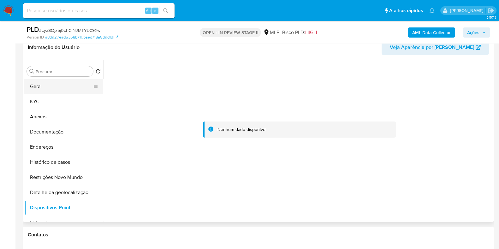
click at [55, 106] on button "KYC" at bounding box center [63, 101] width 79 height 15
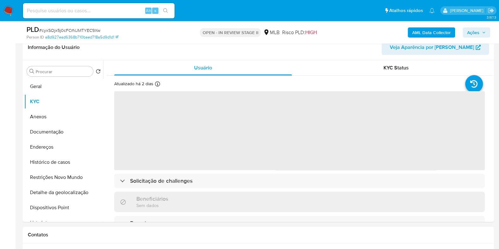
click at [474, 33] on span "Ações" at bounding box center [473, 32] width 12 height 10
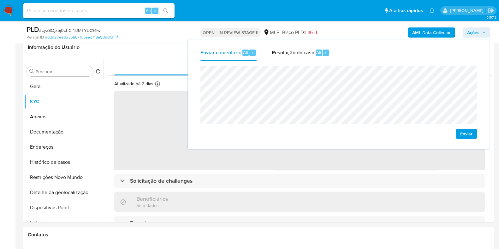
click at [314, 64] on div "Enviar" at bounding box center [339, 102] width 292 height 83
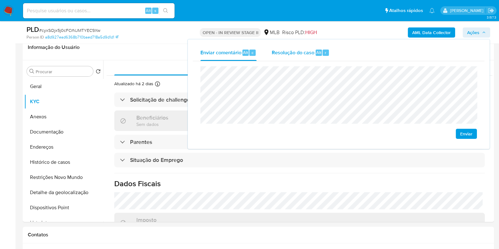
click at [273, 53] on span "Resolução do caso" at bounding box center [293, 52] width 43 height 7
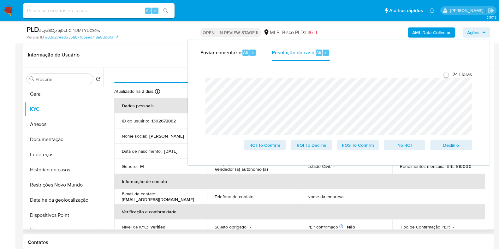
drag, startPoint x: 165, startPoint y: 64, endPoint x: 172, endPoint y: 59, distance: 8.7
click at [165, 64] on div "Informação do Usuário Veja Aparência por [PERSON_NAME]" at bounding box center [258, 55] width 471 height 26
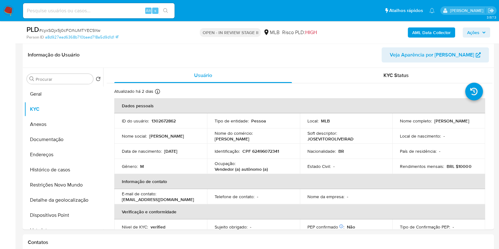
click at [427, 31] on b "AML Data Collector" at bounding box center [431, 32] width 39 height 10
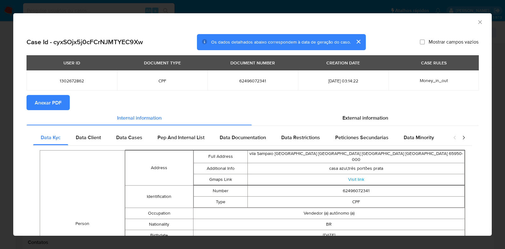
click at [63, 105] on button "Anexar PDF" at bounding box center [48, 102] width 43 height 15
click at [477, 21] on icon "Fechar a janela" at bounding box center [480, 22] width 6 height 6
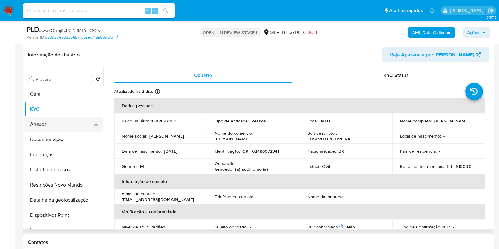
click at [46, 127] on button "Anexos" at bounding box center [61, 124] width 74 height 15
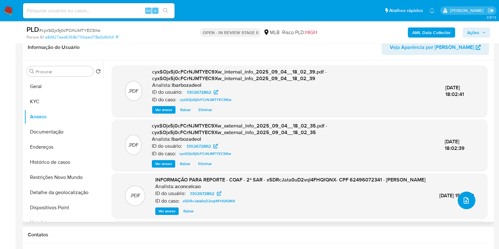
click at [467, 202] on icon "upload-file" at bounding box center [466, 201] width 8 height 8
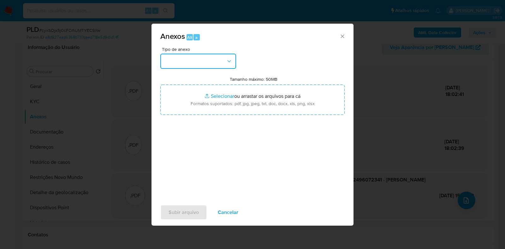
click at [211, 61] on button "button" at bounding box center [198, 61] width 76 height 15
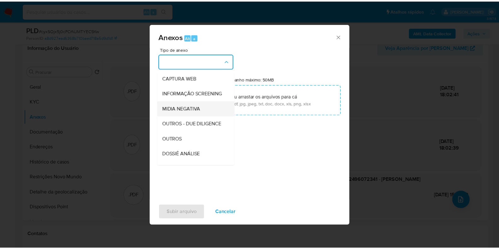
scroll to position [97, 0]
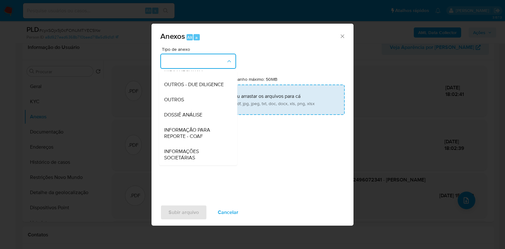
drag, startPoint x: 201, startPoint y: 116, endPoint x: 212, endPoint y: 105, distance: 15.6
click at [201, 115] on span "DOSSIÊ ANÁLISE" at bounding box center [183, 115] width 38 height 6
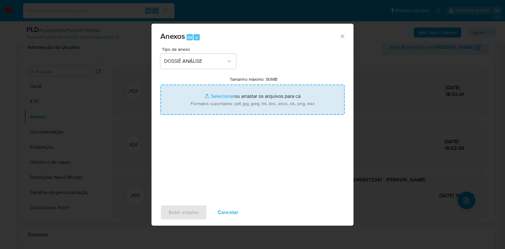
click at [213, 102] on input "Tamanho máximo: 50MB Selecionar arquivos" at bounding box center [252, 100] width 184 height 30
type input "C:\fakepath\Mulan 1302672862_2025_09_04_16_31_39.pdf"
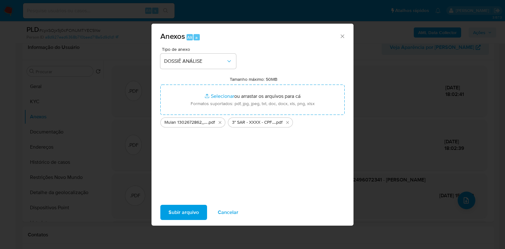
click at [177, 212] on span "Subir arquivo" at bounding box center [184, 212] width 30 height 14
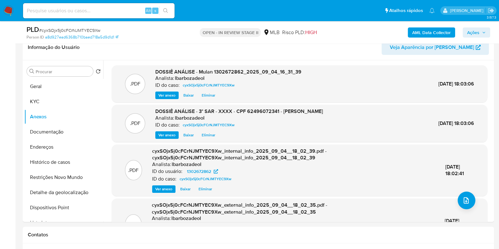
click at [476, 30] on span "Ações" at bounding box center [473, 32] width 12 height 10
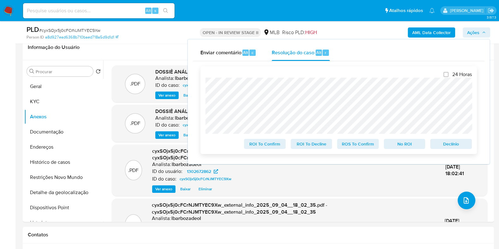
click at [352, 145] on span "ROS To Confirm" at bounding box center [358, 144] width 33 height 9
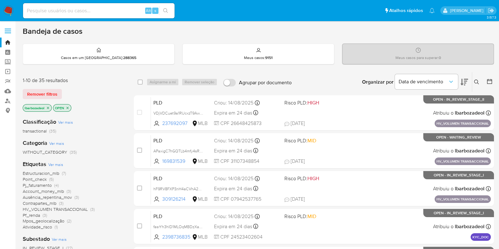
click at [475, 30] on div "Bandeja de casos" at bounding box center [258, 31] width 471 height 9
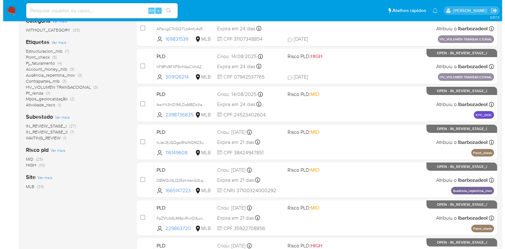
scroll to position [79, 0]
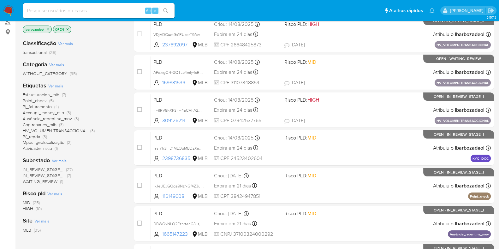
click at [56, 87] on span "Ver mais" at bounding box center [55, 86] width 15 height 6
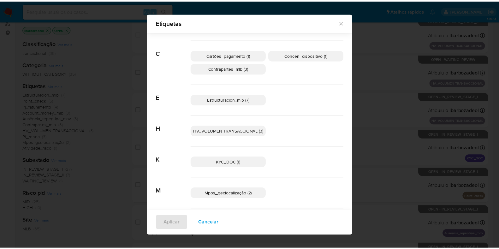
scroll to position [0, 0]
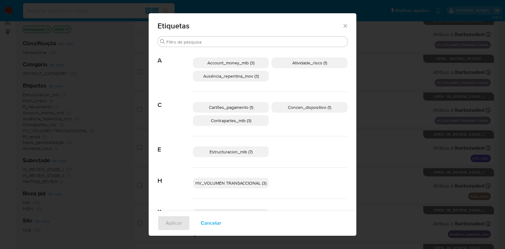
click at [344, 26] on icon "Fechar" at bounding box center [345, 26] width 6 height 6
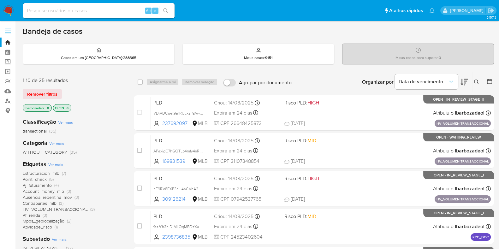
click at [49, 108] on icon "close-filter" at bounding box center [48, 108] width 2 height 2
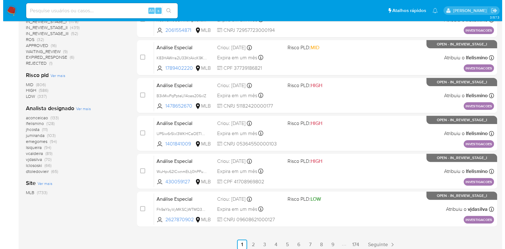
scroll to position [249, 0]
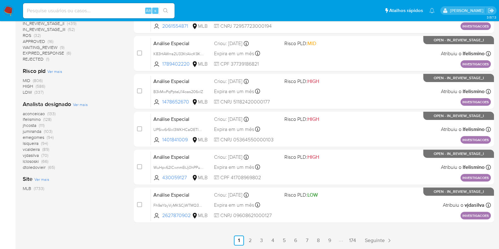
click at [77, 106] on span "Ver mais" at bounding box center [80, 105] width 15 height 6
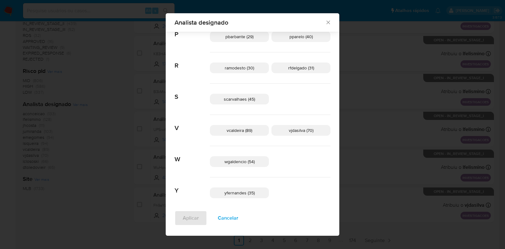
scroll to position [364, 0]
click at [325, 22] on icon "Fechar" at bounding box center [328, 22] width 6 height 6
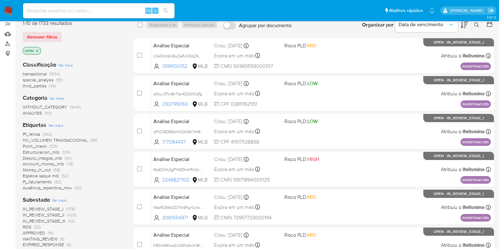
scroll to position [51, 0]
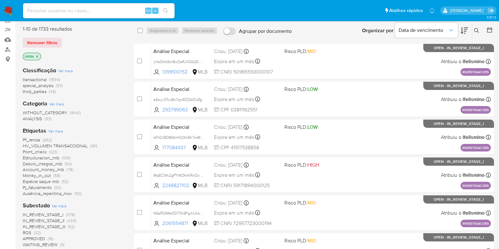
click at [6, 8] on img at bounding box center [8, 10] width 11 height 11
